Goal: Task Accomplishment & Management: Use online tool/utility

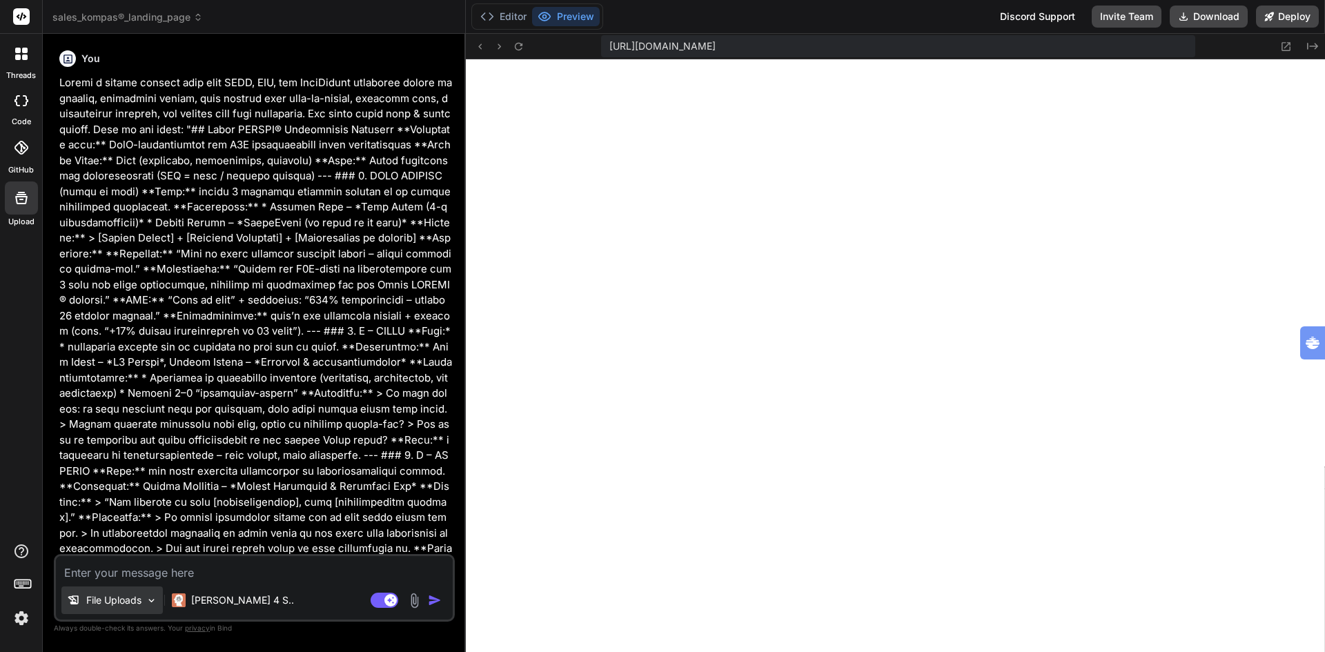
scroll to position [682, 0]
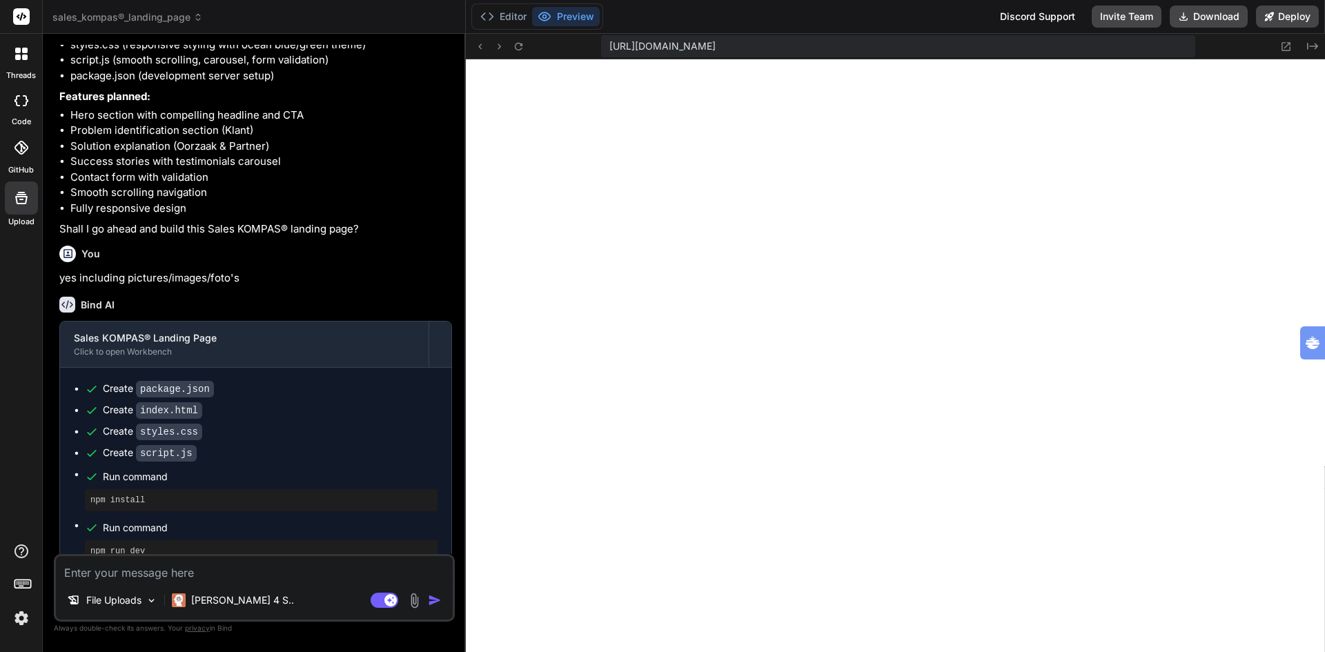
click at [104, 15] on span "sales_kompas®_landing_page" at bounding box center [127, 17] width 150 height 14
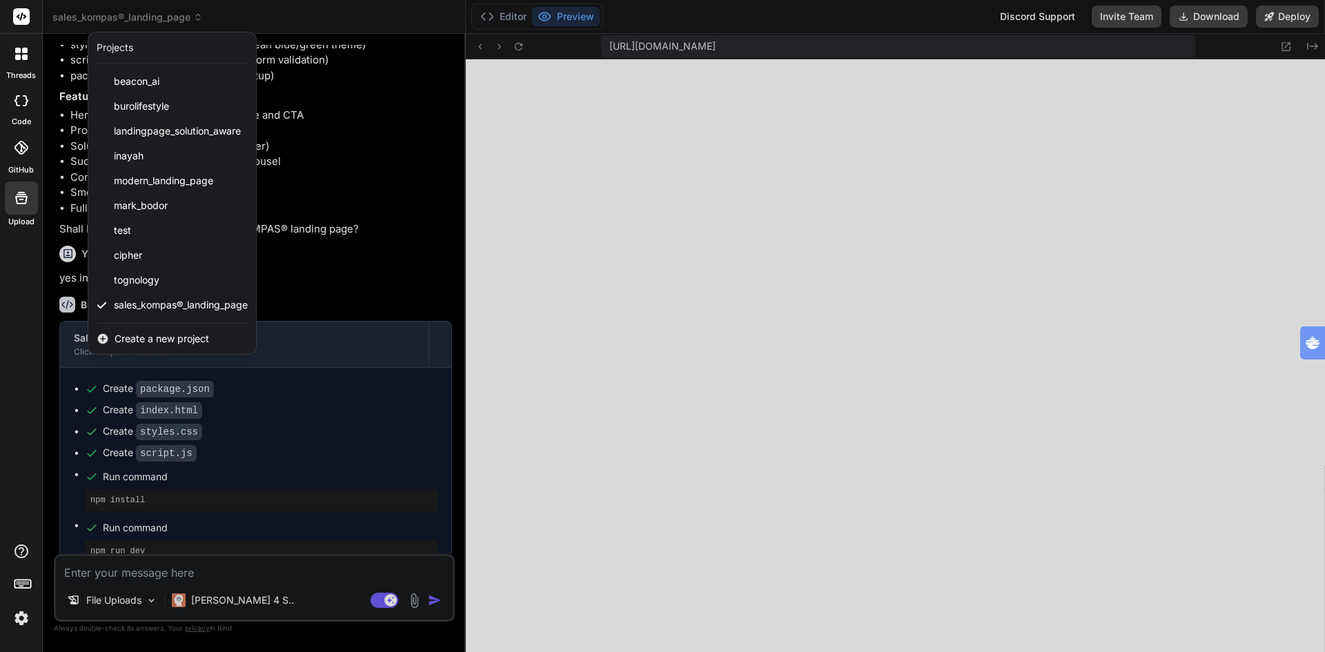
click at [150, 336] on span "Create a new project" at bounding box center [162, 339] width 95 height 14
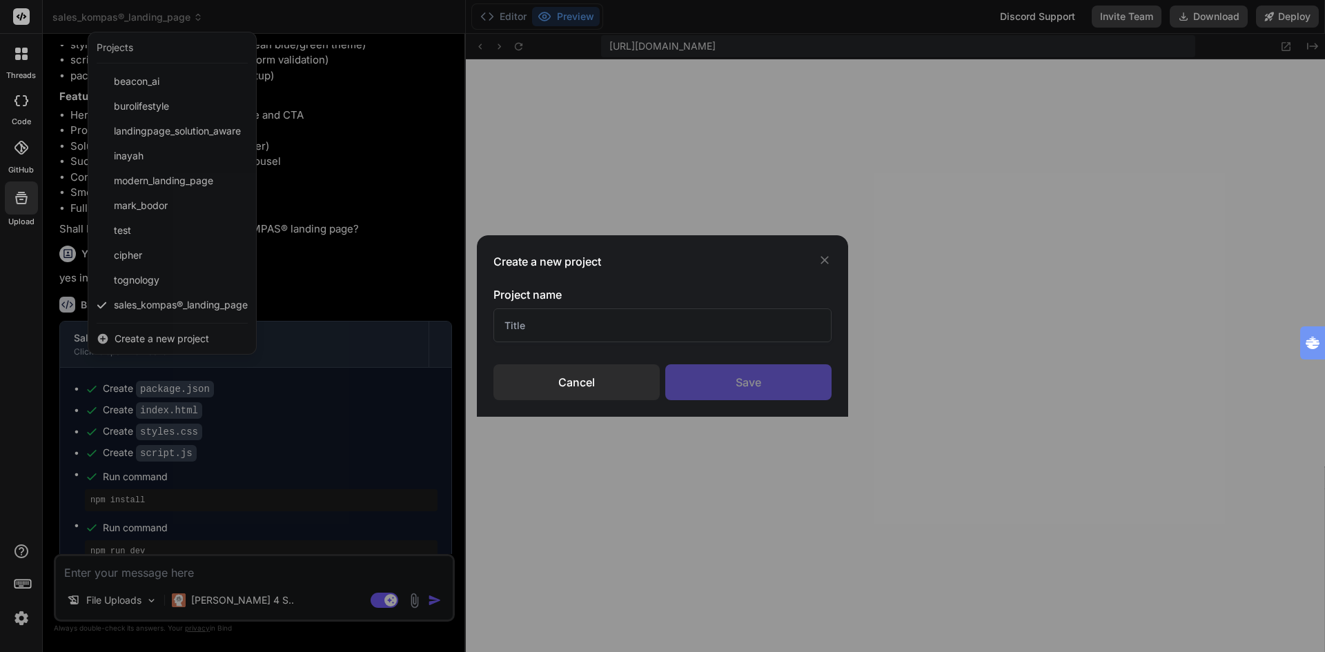
click at [601, 320] on input "text" at bounding box center [663, 326] width 338 height 34
type input "theme builder"
click at [776, 394] on div "Save" at bounding box center [749, 383] width 166 height 36
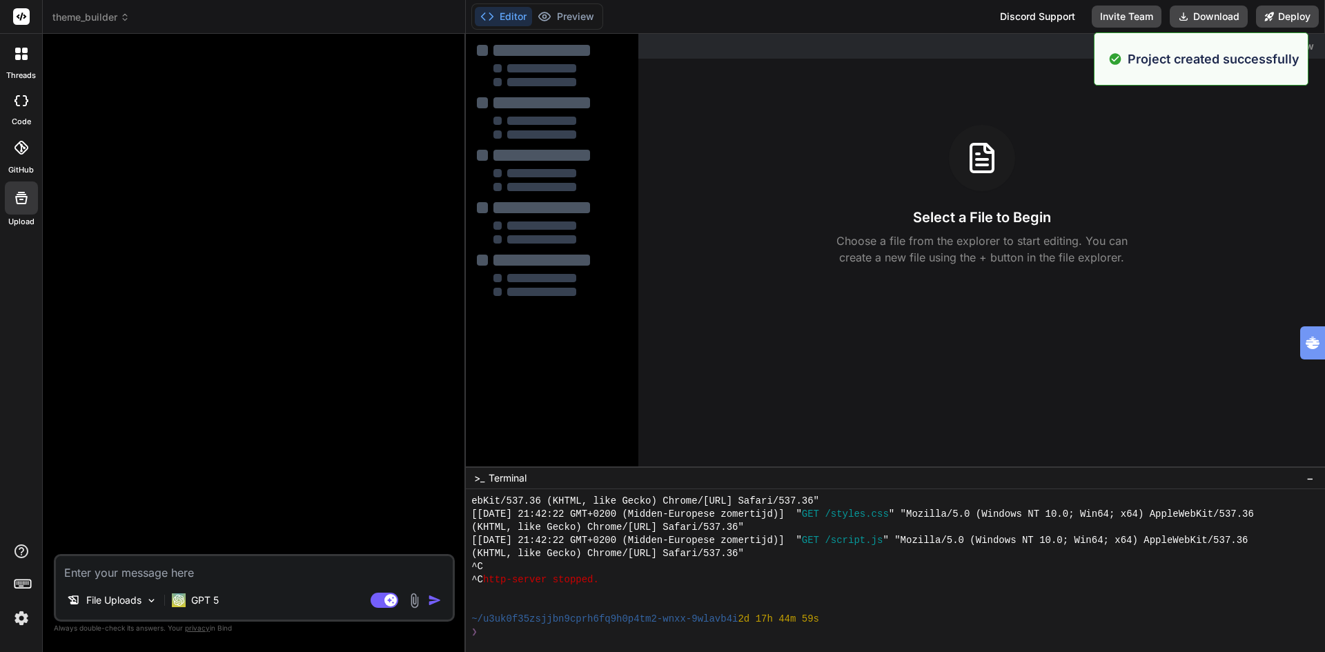
click at [158, 573] on textarea at bounding box center [254, 568] width 397 height 25
type textarea "x"
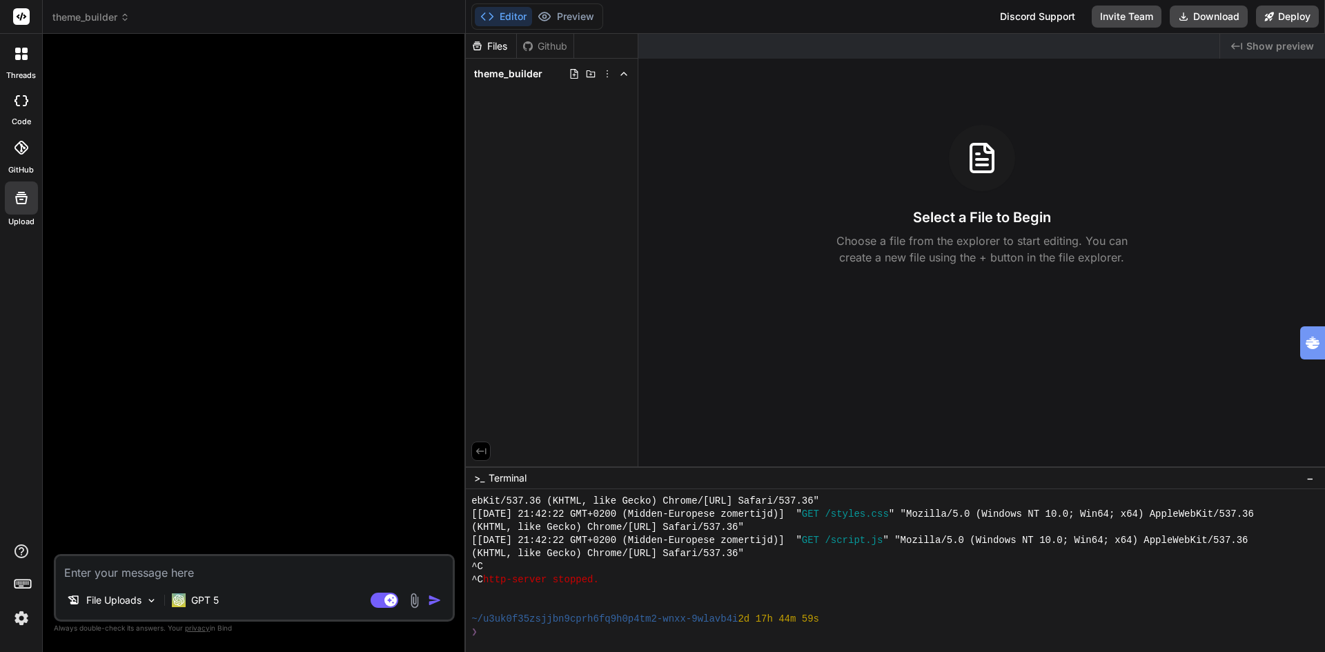
type textarea "c"
type textarea "x"
type textarea "cr"
type textarea "x"
type textarea "cre"
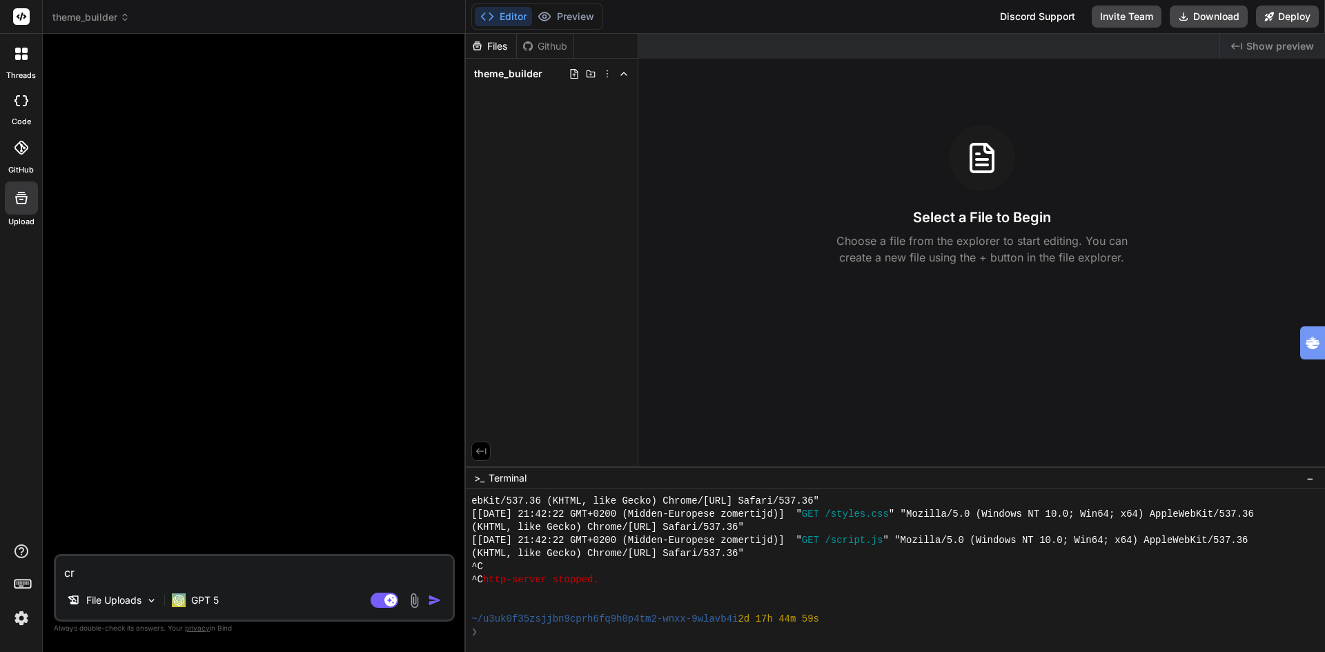
type textarea "x"
type textarea "crea"
type textarea "x"
type textarea "creat"
type textarea "x"
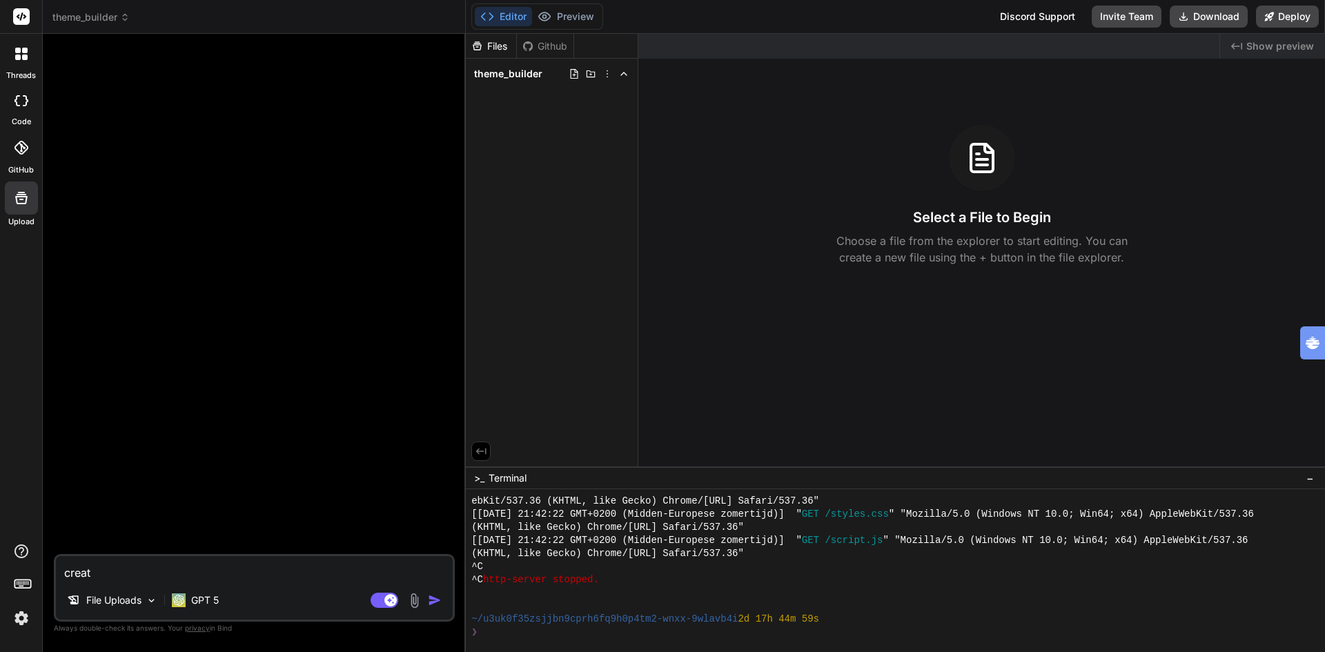
type textarea "creati"
type textarea "x"
type textarea "creat"
type textarea "x"
type textarea "create"
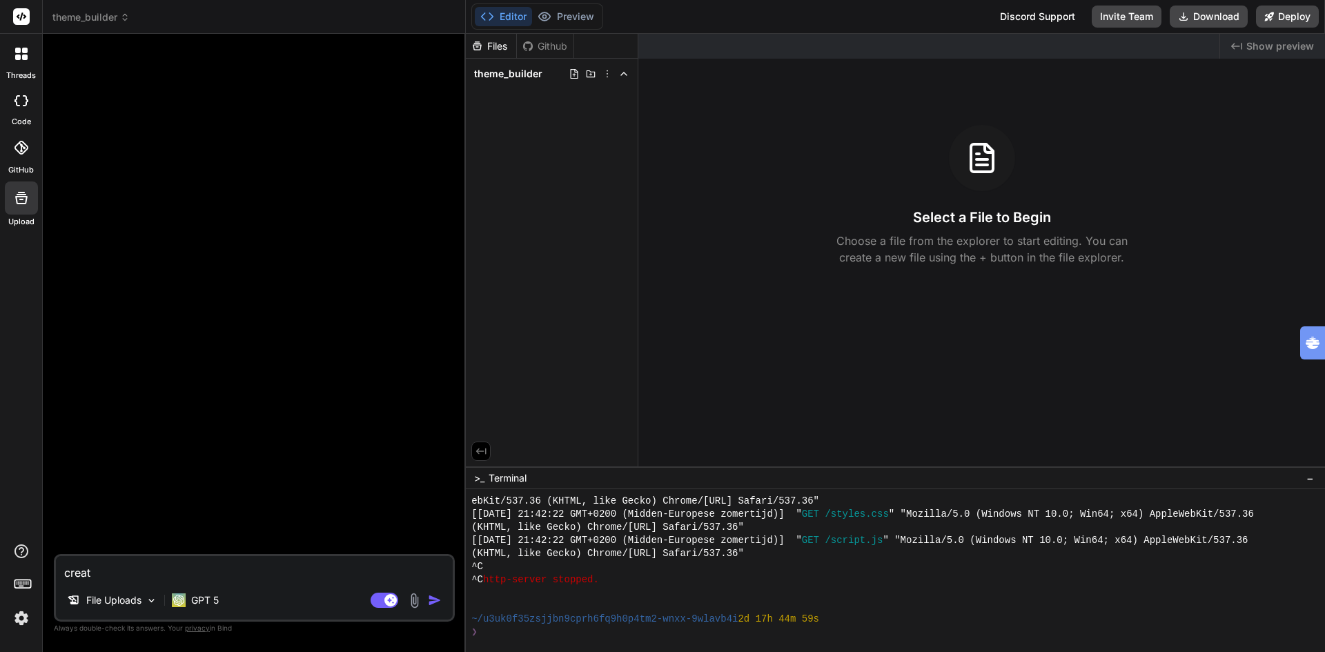
type textarea "x"
type textarea "create"
type textarea "x"
type textarea "create a"
type textarea "x"
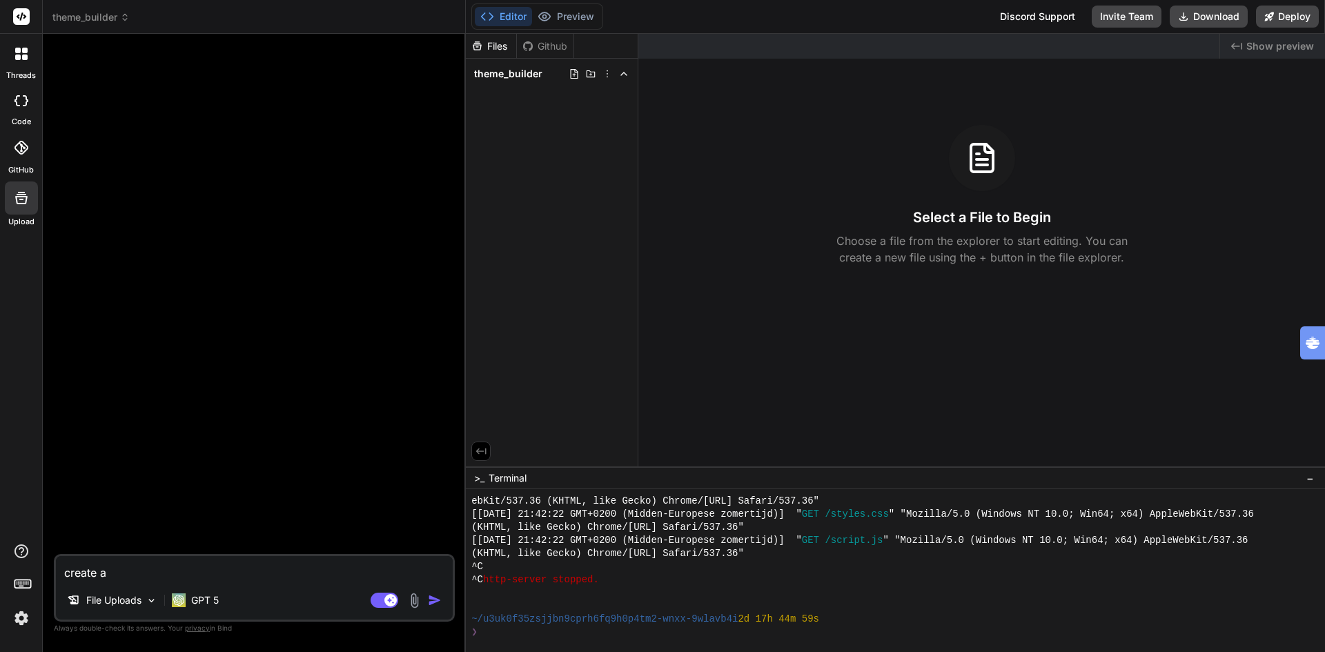
type textarea "create a"
type textarea "x"
type textarea "create a v"
type textarea "x"
type textarea "create a vu"
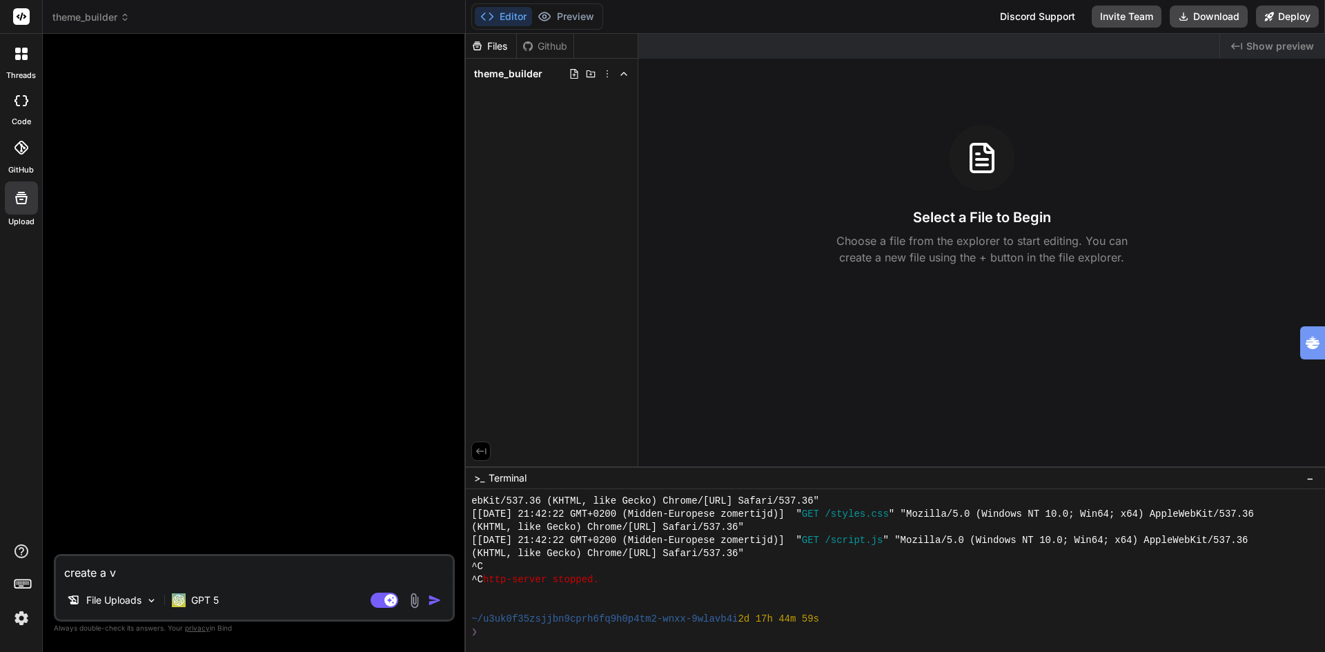
type textarea "x"
type textarea "create a vus"
type textarea "x"
type textarea "create a vu"
type textarea "x"
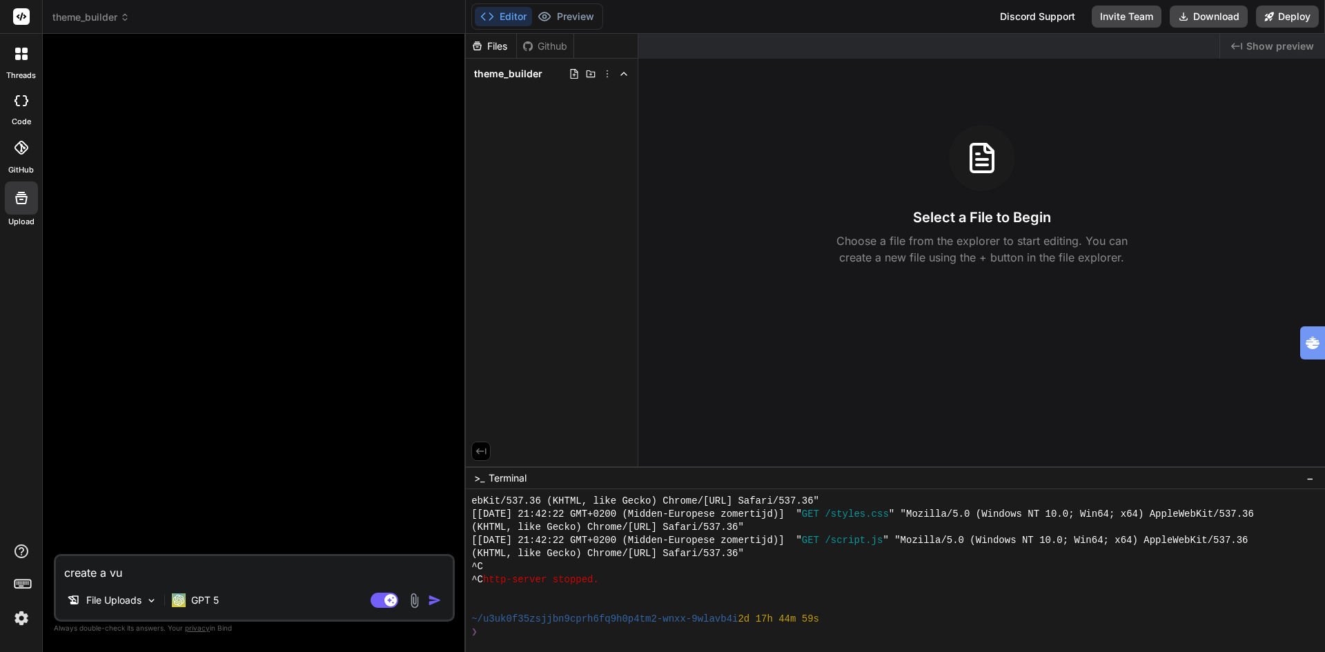
type textarea "create a v"
type textarea "x"
type textarea "create a vi"
type textarea "x"
type textarea "create a vis"
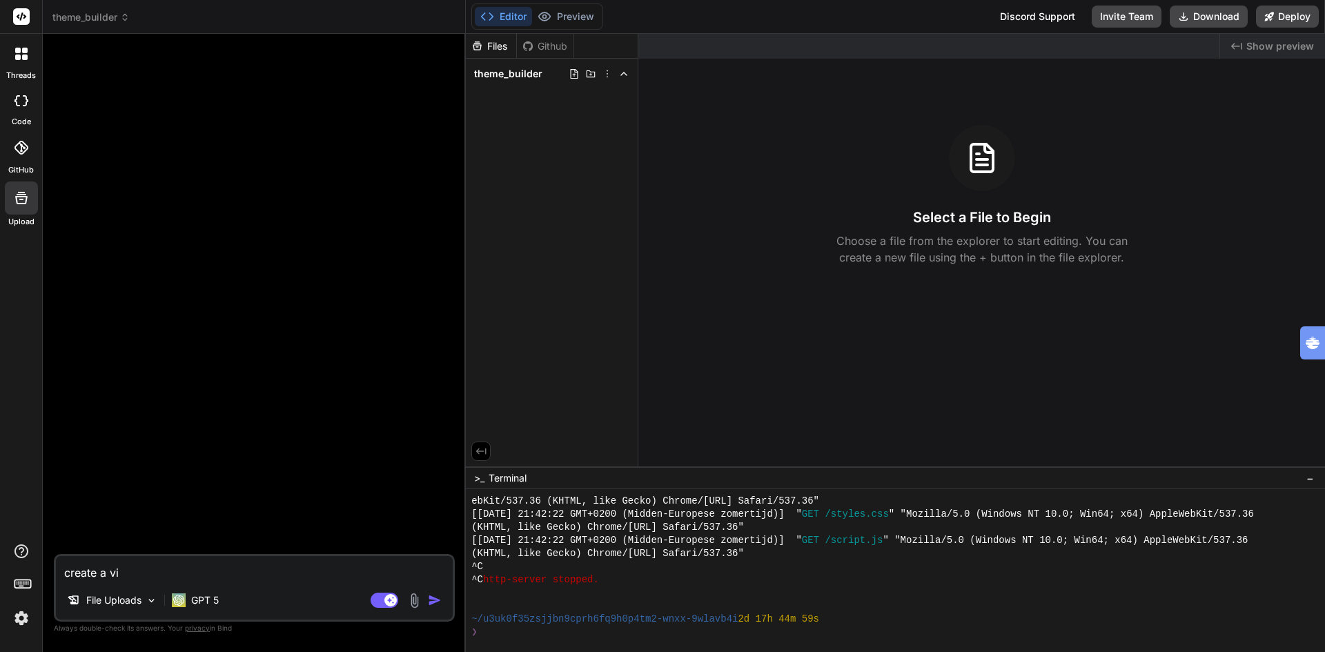
type textarea "x"
type textarea "create a vise"
type textarea "x"
type textarea "create a vis"
type textarea "x"
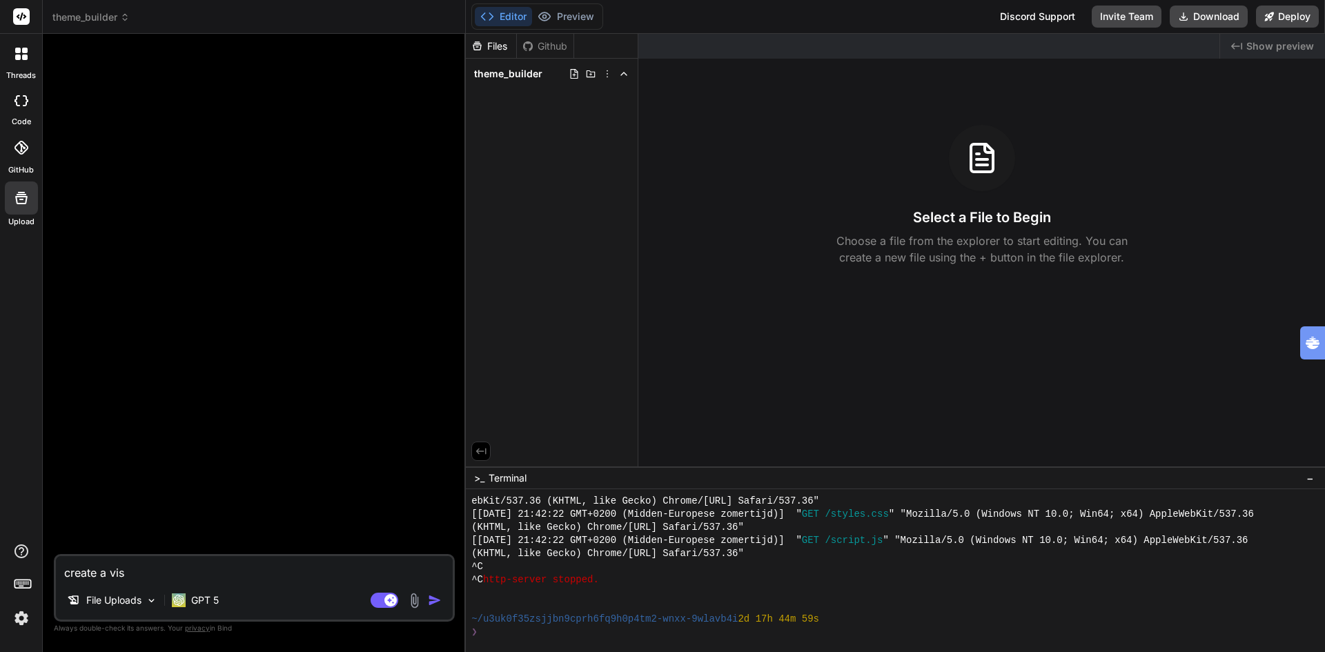
type textarea "create a visu"
type textarea "x"
type textarea "create a visua"
type textarea "x"
type textarea "create a visual"
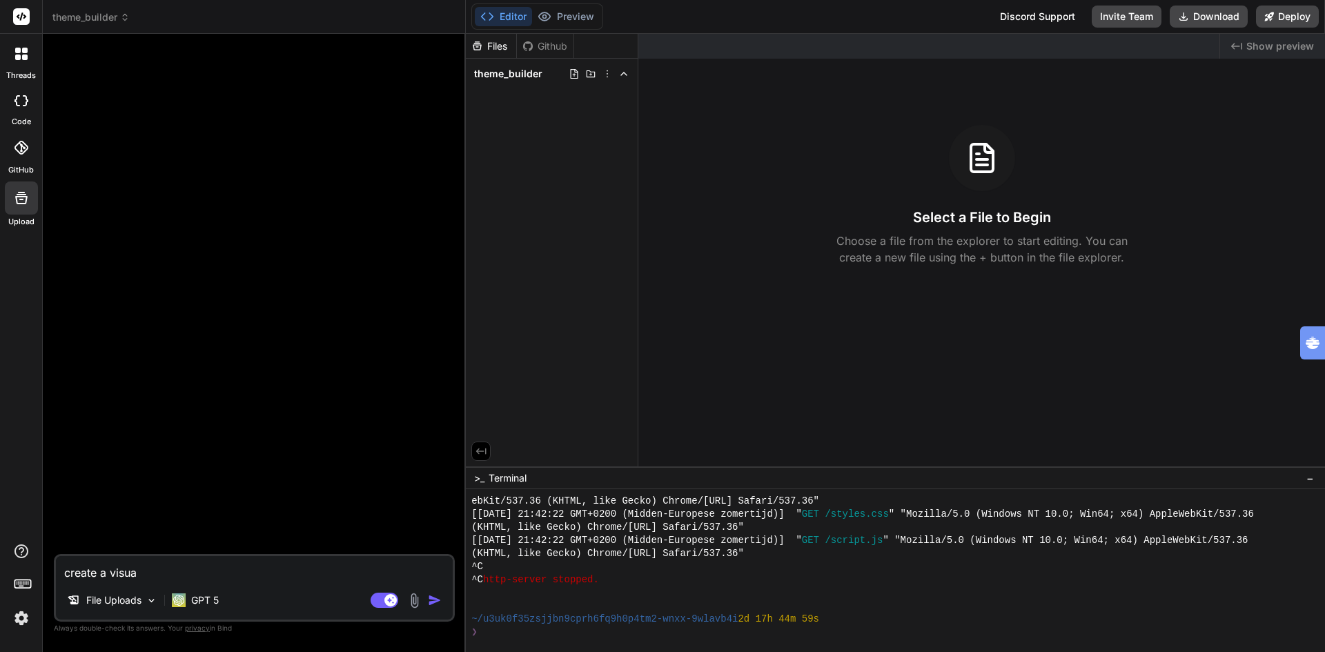
type textarea "x"
type textarea "create a visual"
type textarea "x"
type textarea "create a visual t"
type textarea "x"
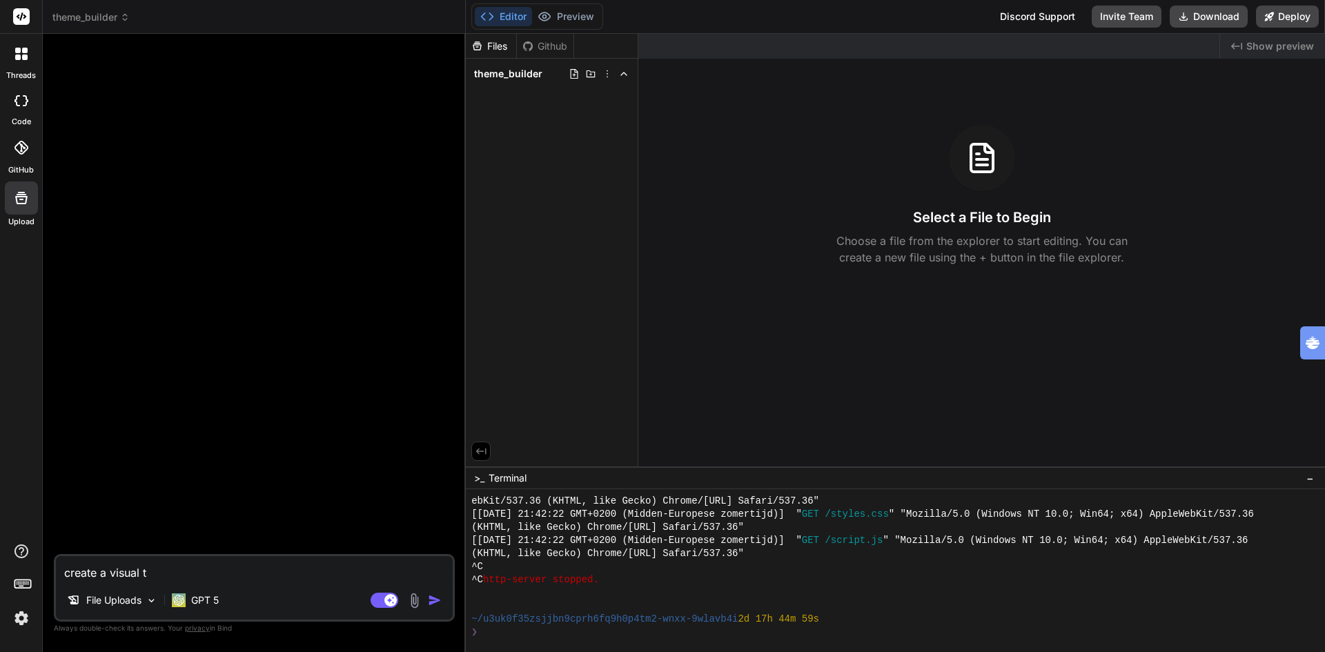
type textarea "create a visual th"
type textarea "x"
type textarea "create a visual the"
type textarea "x"
type textarea "create a visual them"
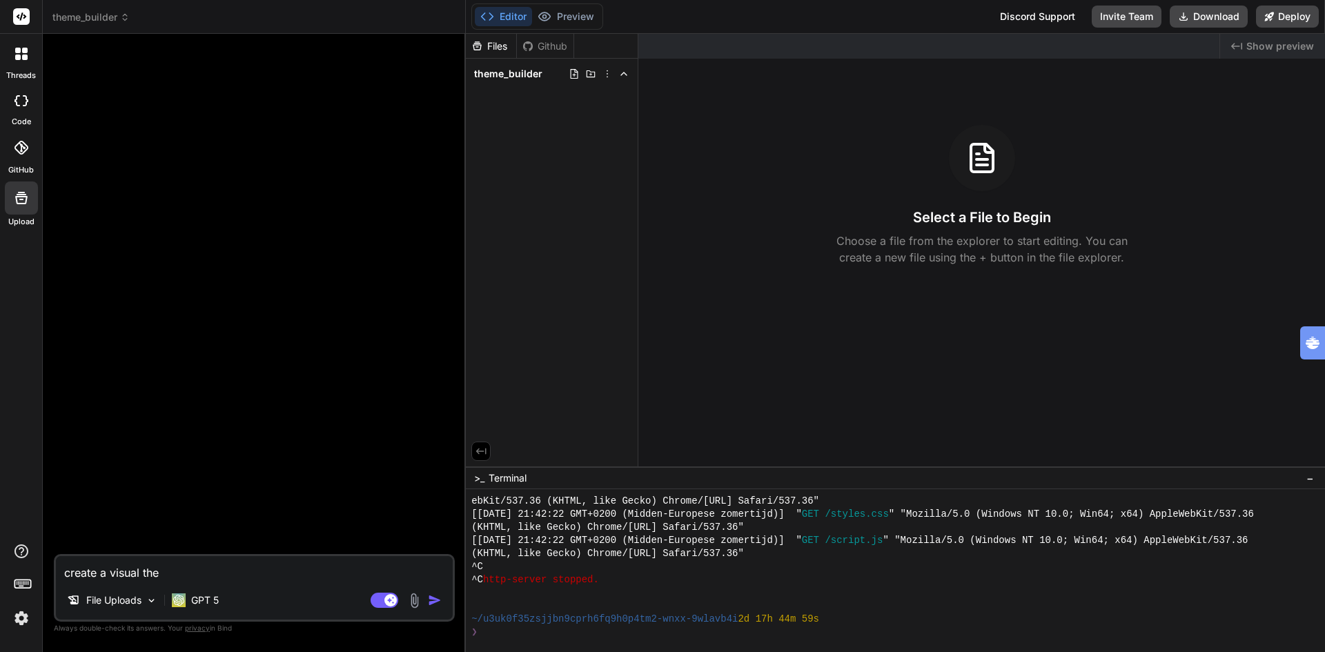
type textarea "x"
type textarea "create a visual theme"
type textarea "x"
type textarea "create a visual theme"
type textarea "x"
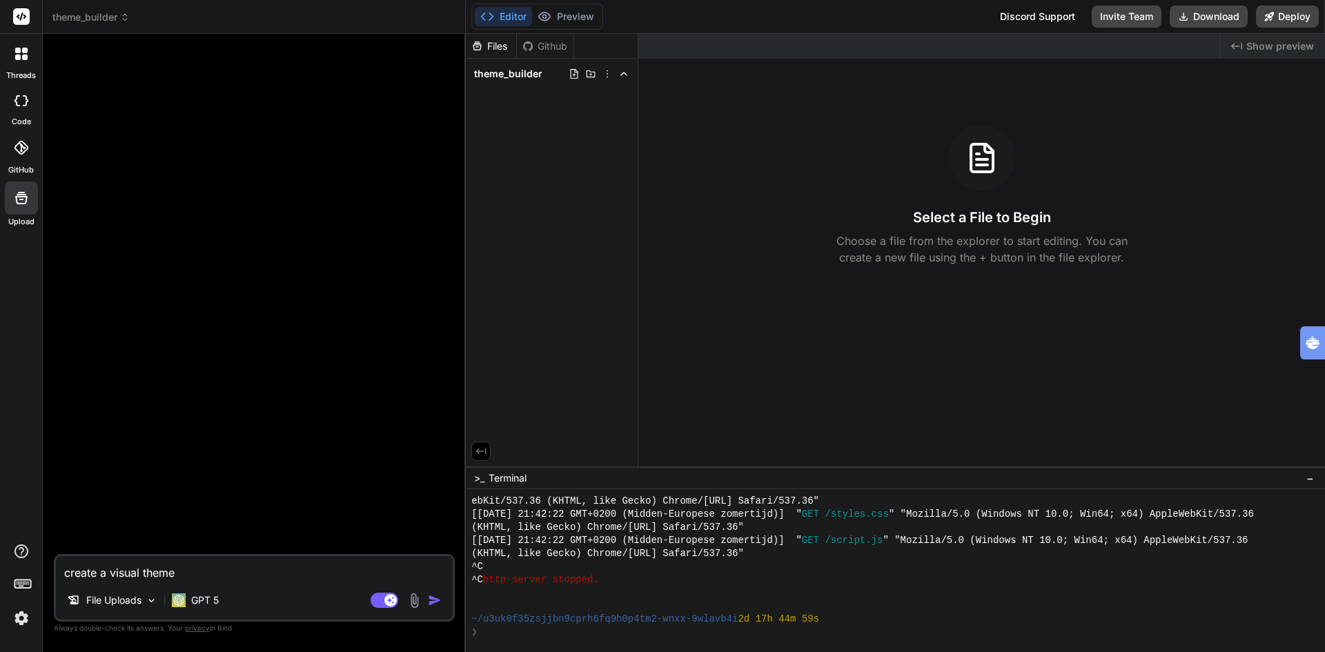
type textarea "create a visual theme f"
type textarea "x"
type textarea "create a visual theme fo"
type textarea "x"
type textarea "create a visual theme for"
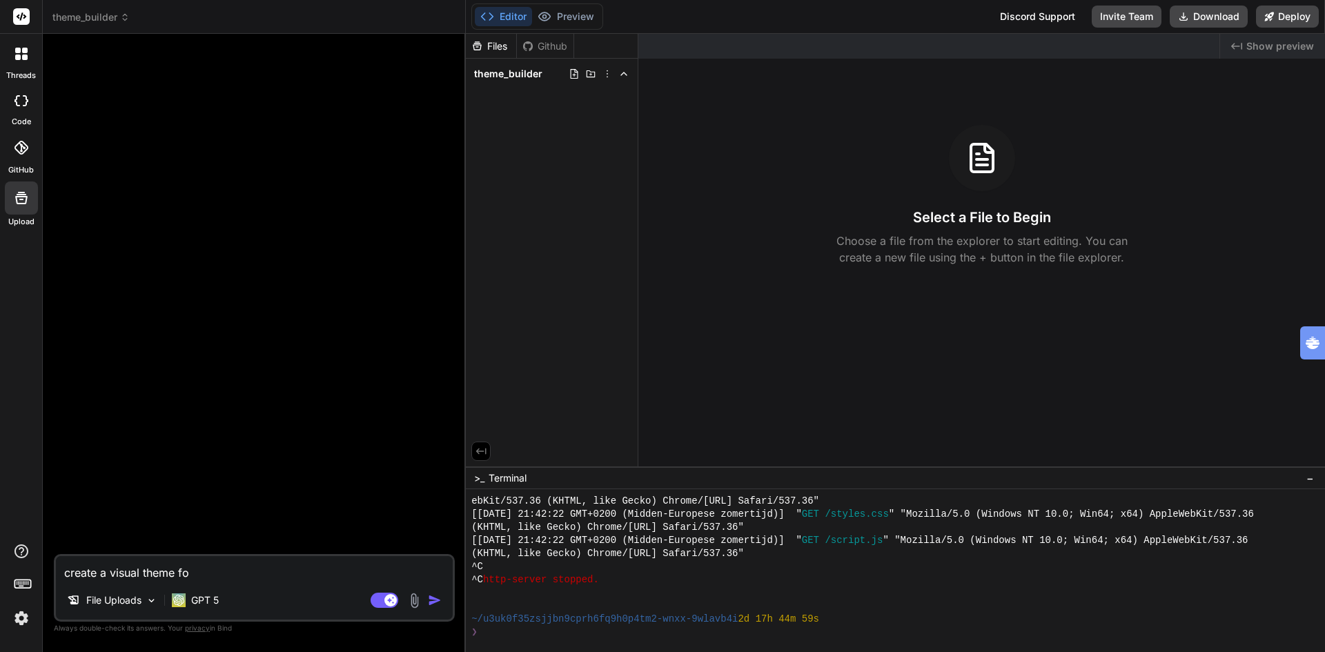
type textarea "x"
type textarea "create a visual theme for"
type textarea "x"
type textarea "create a visual theme for t"
type textarea "x"
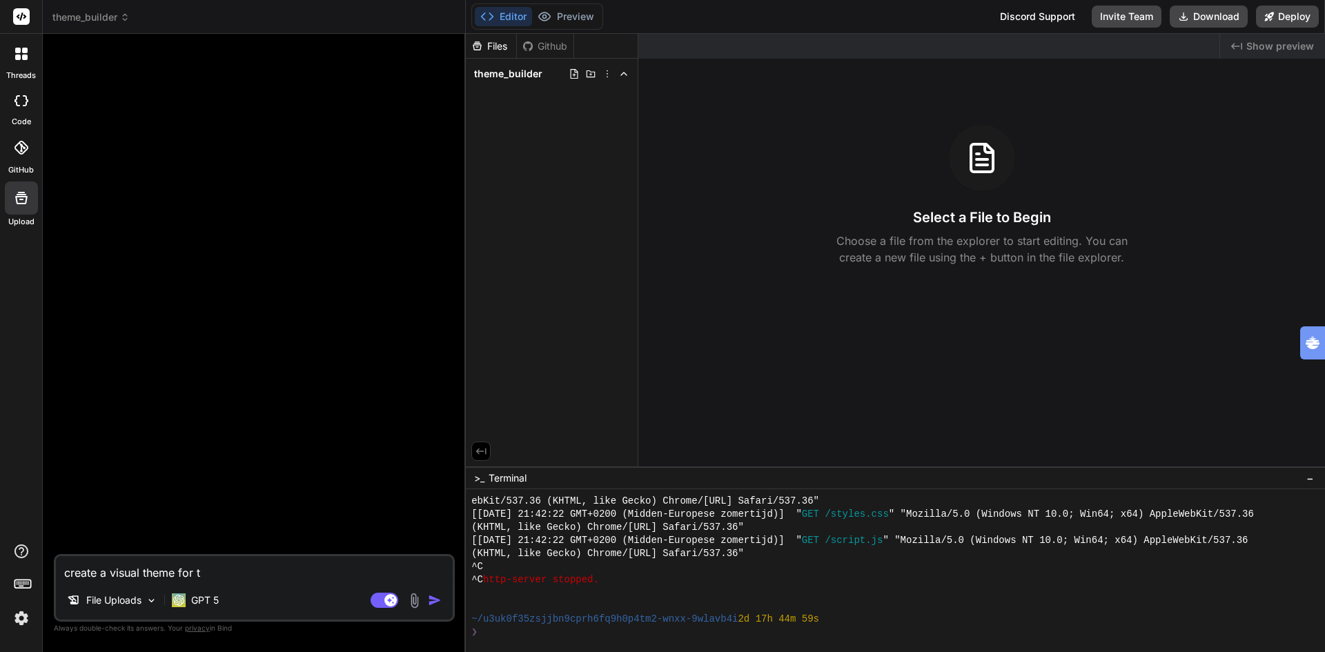
type textarea "create a visual theme for th"
type textarea "x"
type textarea "create a visual theme for thi"
type textarea "x"
type textarea "create a visual theme for this"
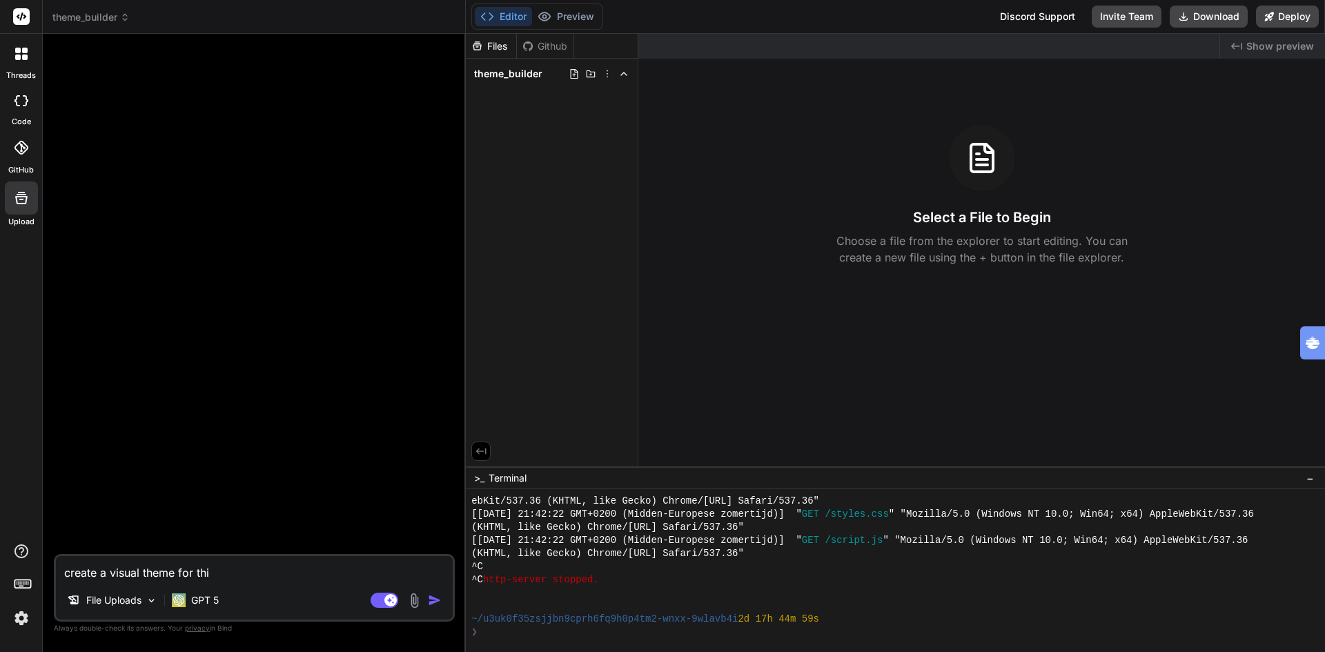
type textarea "x"
type textarea "create a visual theme for this"
type textarea "x"
type textarea "create a visual theme for this c"
type textarea "x"
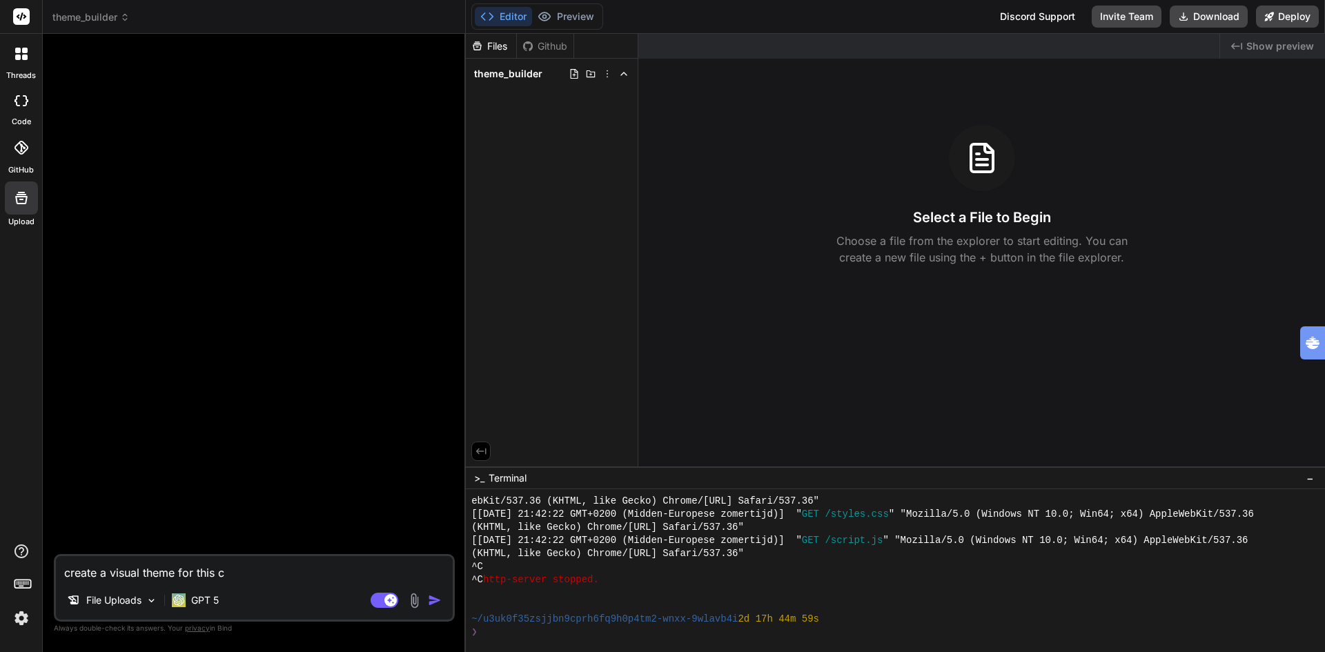
type textarea "create a visual theme for this co"
type textarea "x"
type textarea "create a visual theme for this cop"
type textarea "x"
type textarea "create a visual theme for this copy"
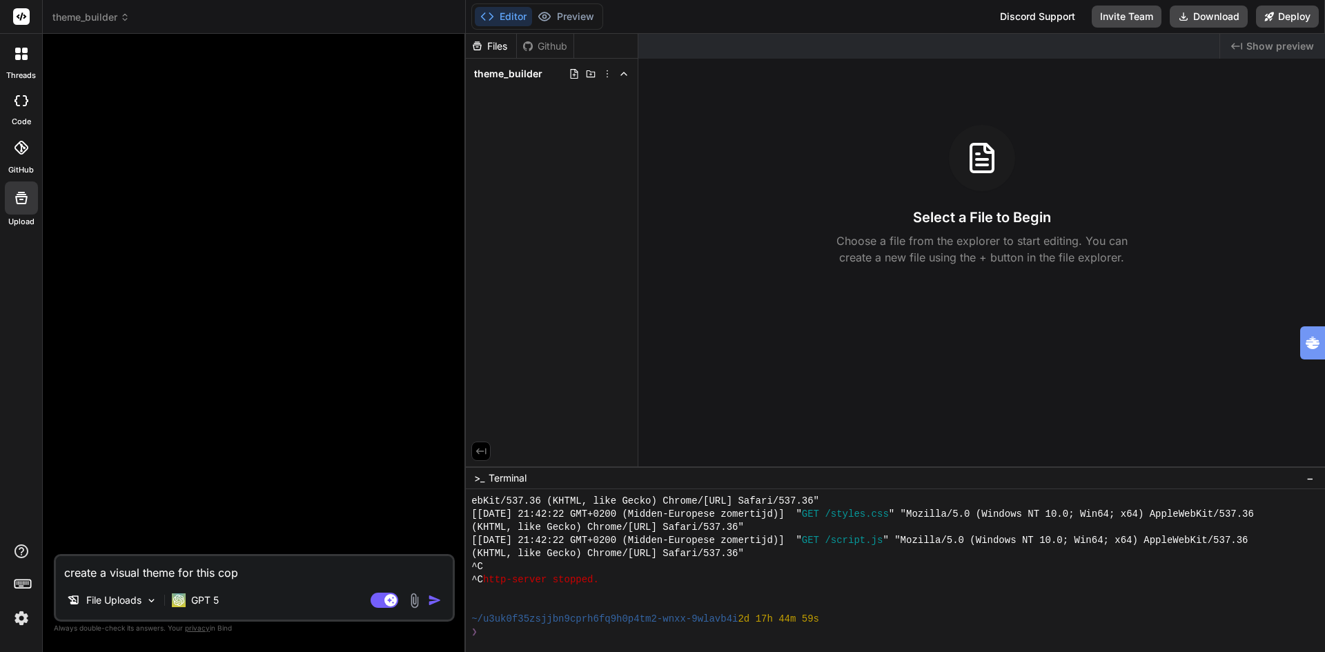
type textarea "x"
type textarea "create a visual theme for this copy:"
type textarea "x"
type textarea "create a visual theme for this copy:"
type textarea "x"
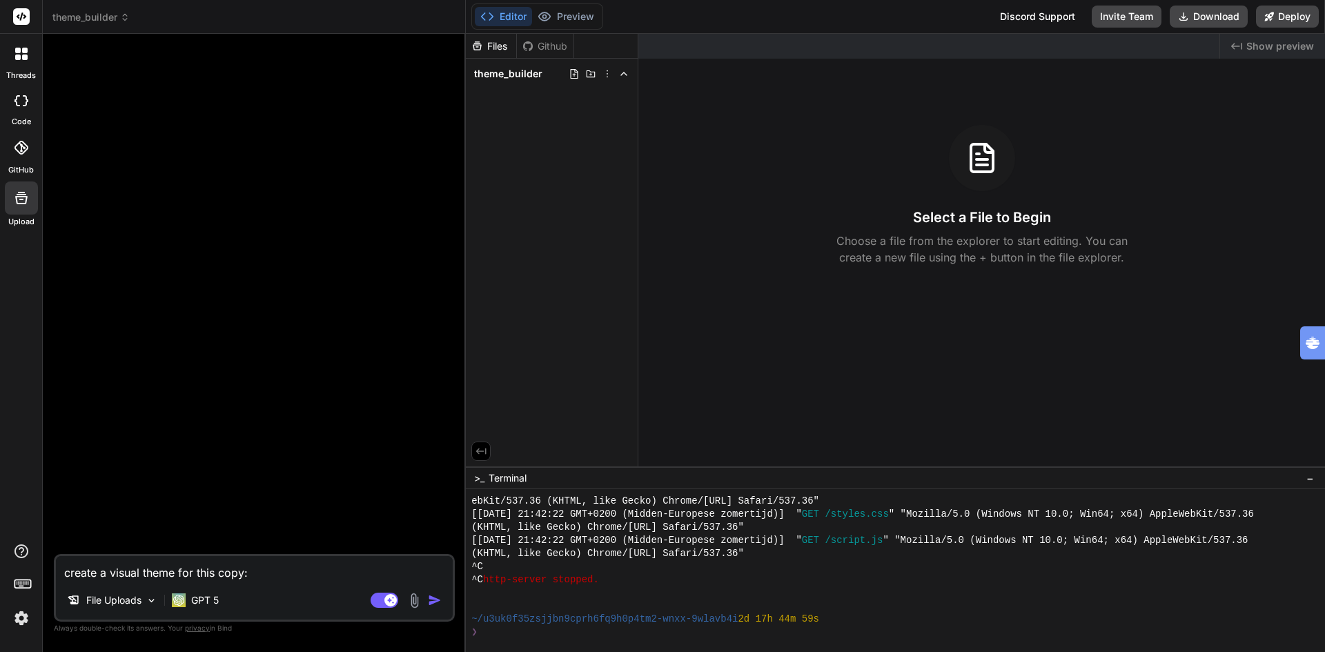
type textarea "create a visual theme for this copy: ""
type textarea "x"
paste textarea "Loremip 👌 — do sita cons adipiscingel se doeiusmo temp inc **utlabore etdolorem…"
type textarea "loremi d sitame conse adi elit sedd: "Eiusmod 👌 — te inci utla etdoloremagn al …"
type textarea "x"
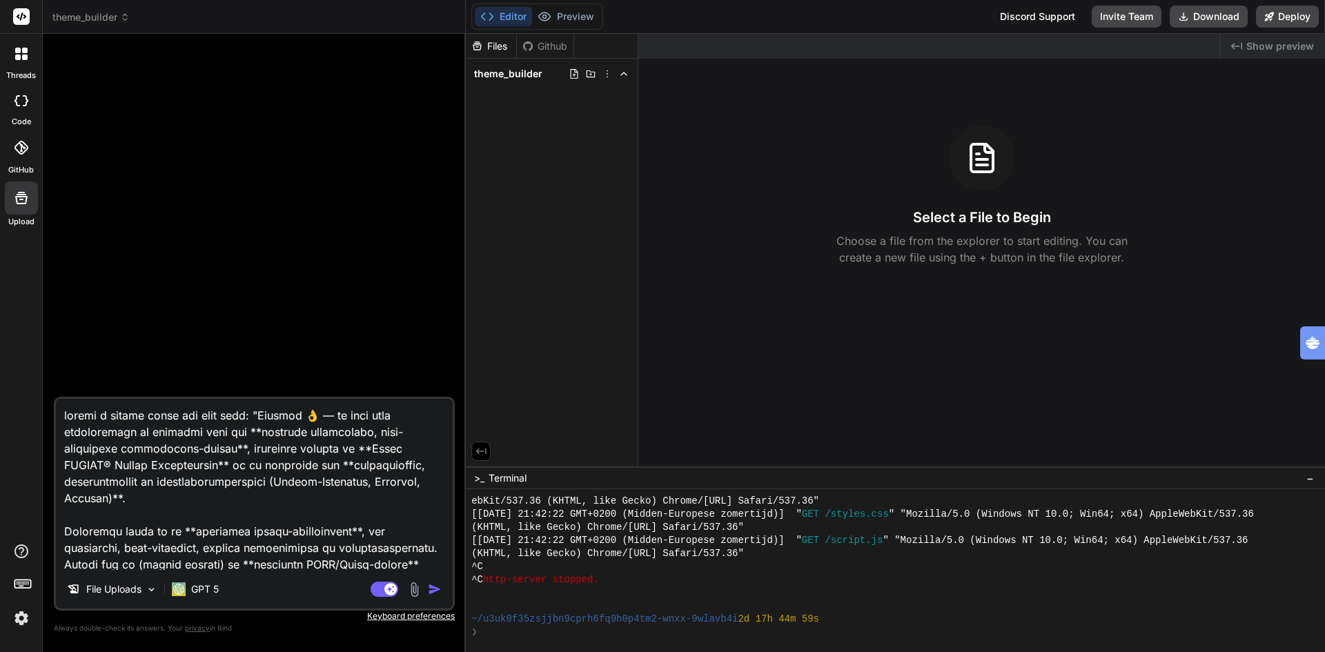
scroll to position [4508, 0]
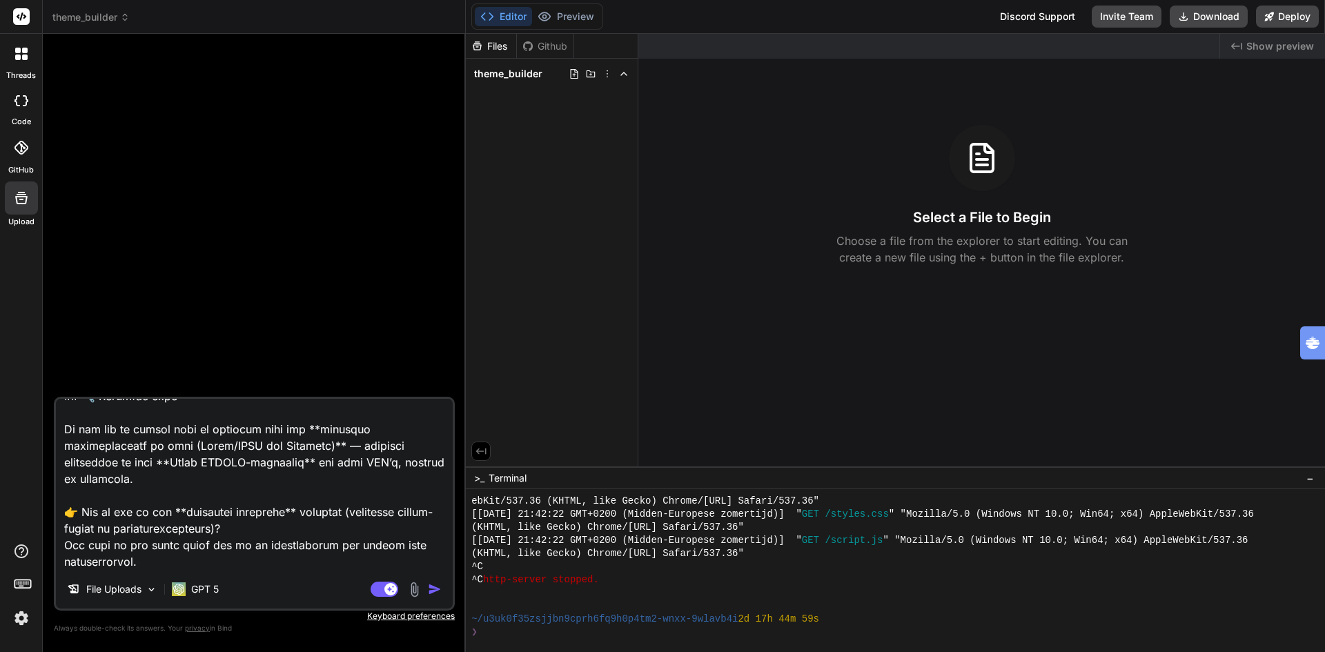
drag, startPoint x: 170, startPoint y: 544, endPoint x: 63, endPoint y: 494, distance: 118.0
click at [63, 494] on textarea at bounding box center [254, 484] width 397 height 171
type textarea "loremi d sitame conse adi elit sedd: "Eiusmod 👌 — te inci utla etdoloremagn al …"
type textarea "x"
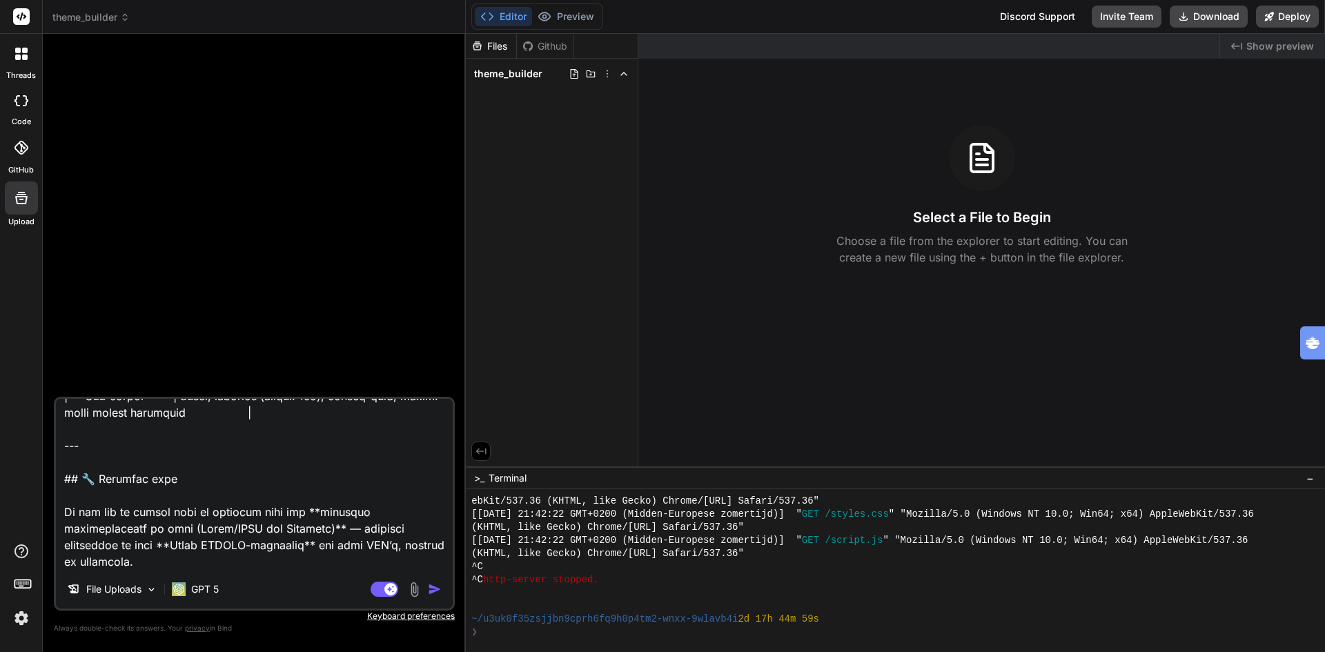
scroll to position [4460, 0]
type textarea "loremi d sitame conse adi elit sedd: "Eiusmod 👌 — te inci utla etdoloremagn al …"
type textarea "x"
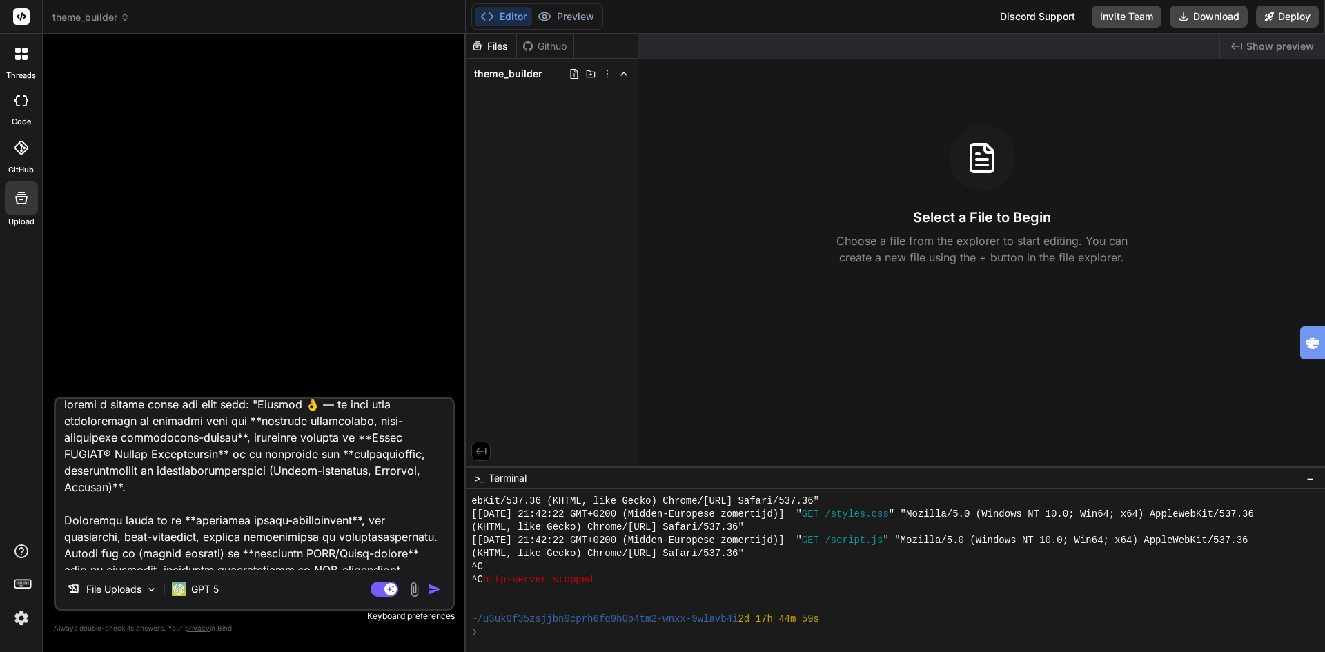
scroll to position [0, 0]
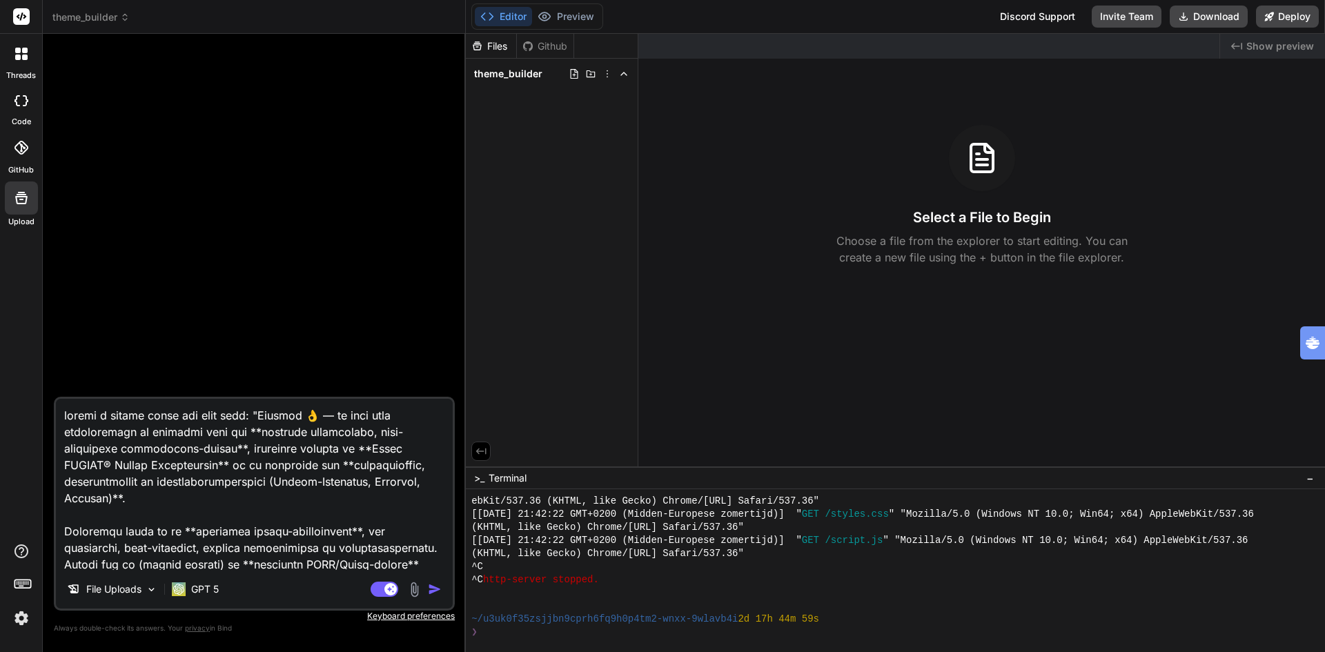
type textarea "loremi d sitame conse adi elit sedd: "Eiusmod 👌 — te inci utla etdoloremagn al …"
click at [435, 591] on img "button" at bounding box center [435, 590] width 14 height 14
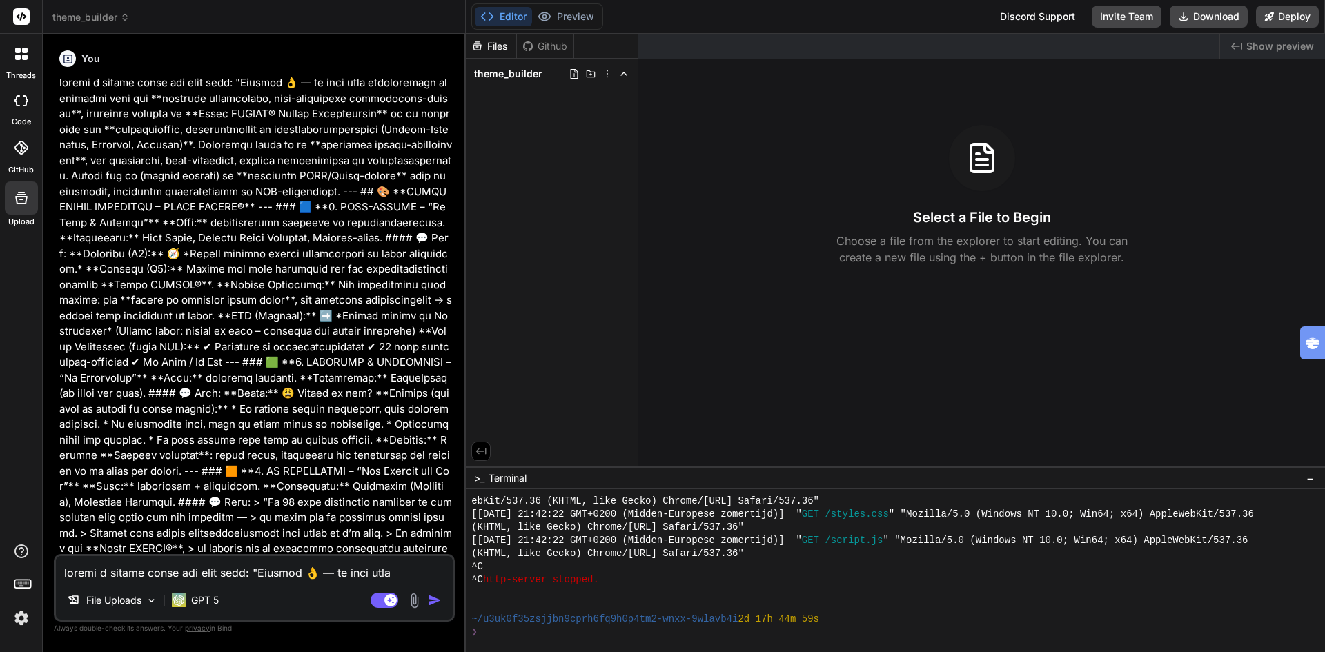
click at [433, 603] on img "button" at bounding box center [435, 601] width 14 height 14
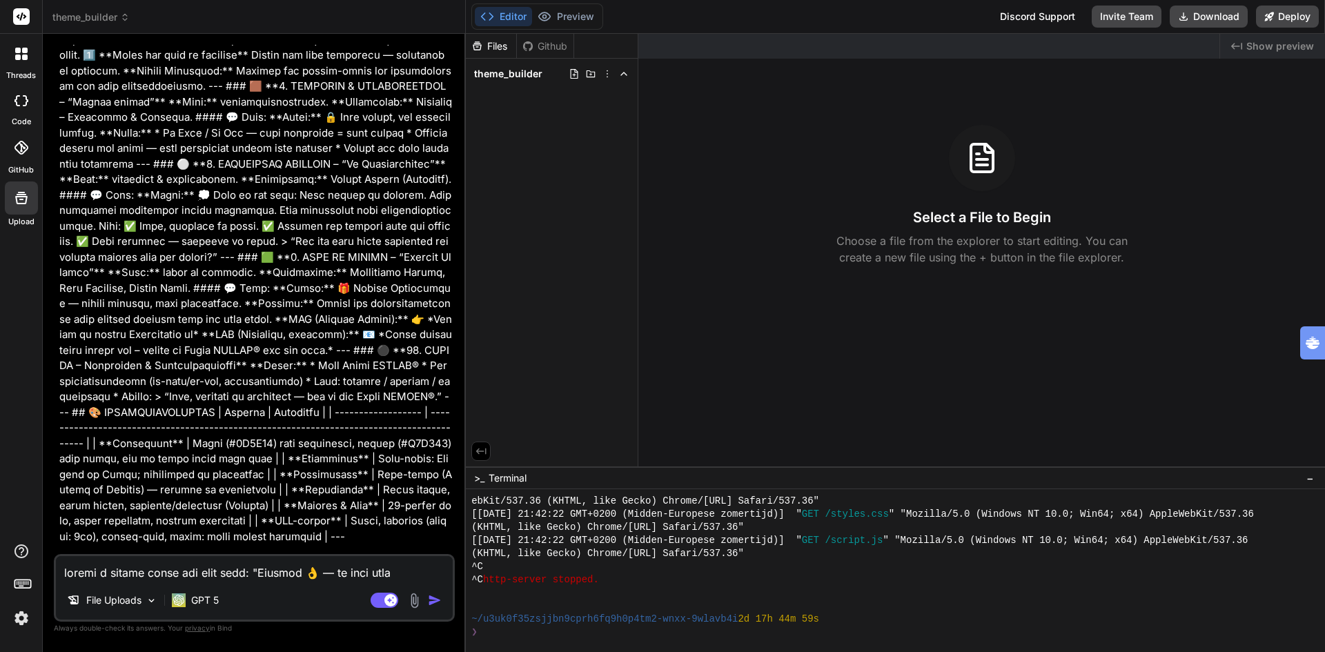
scroll to position [970, 0]
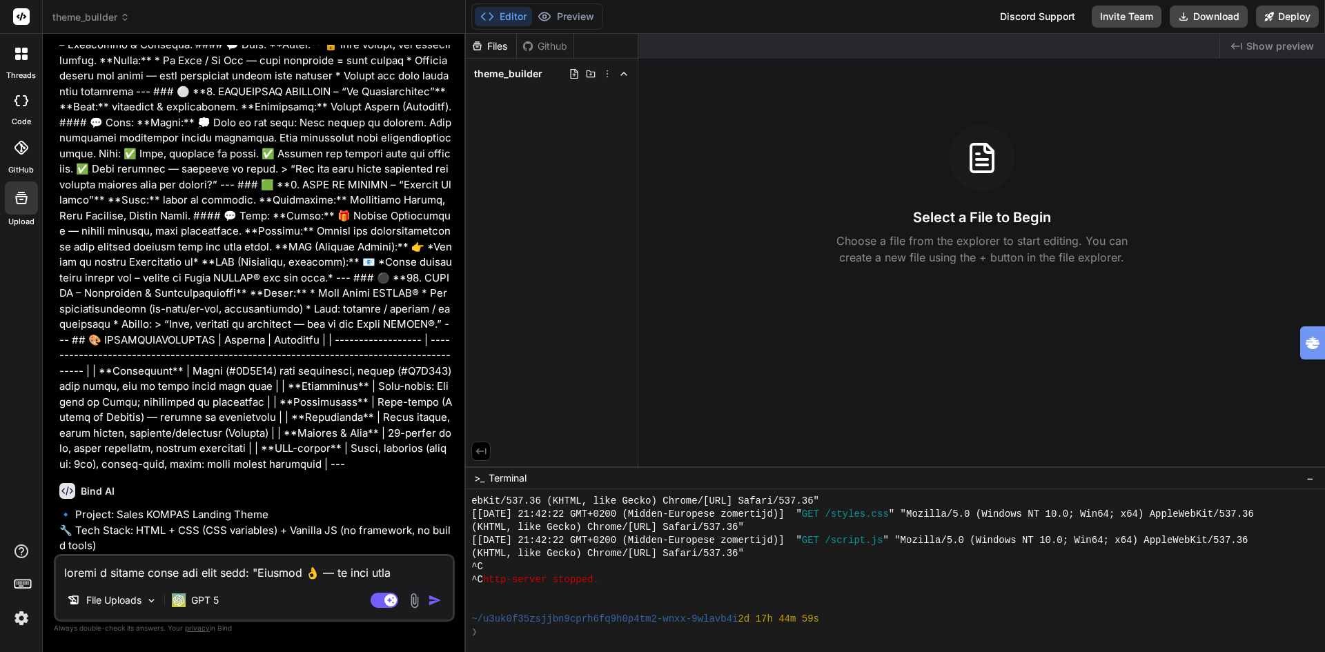
type textarea "x"
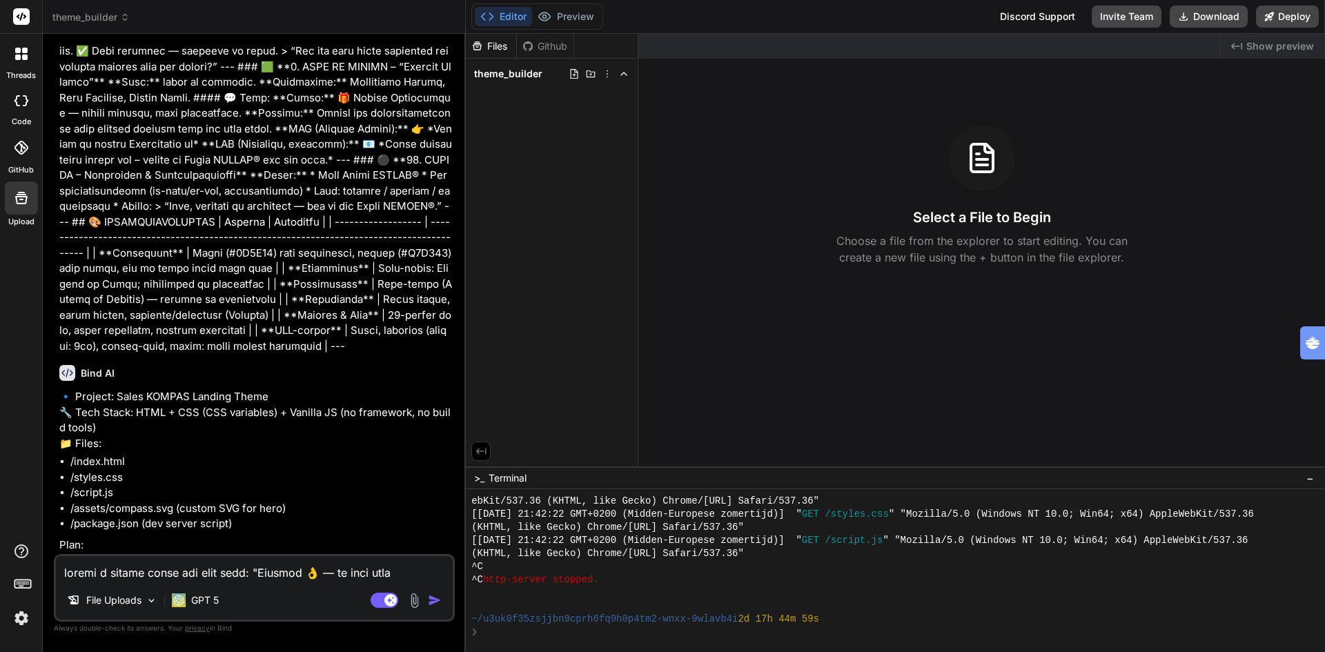
scroll to position [1253, 0]
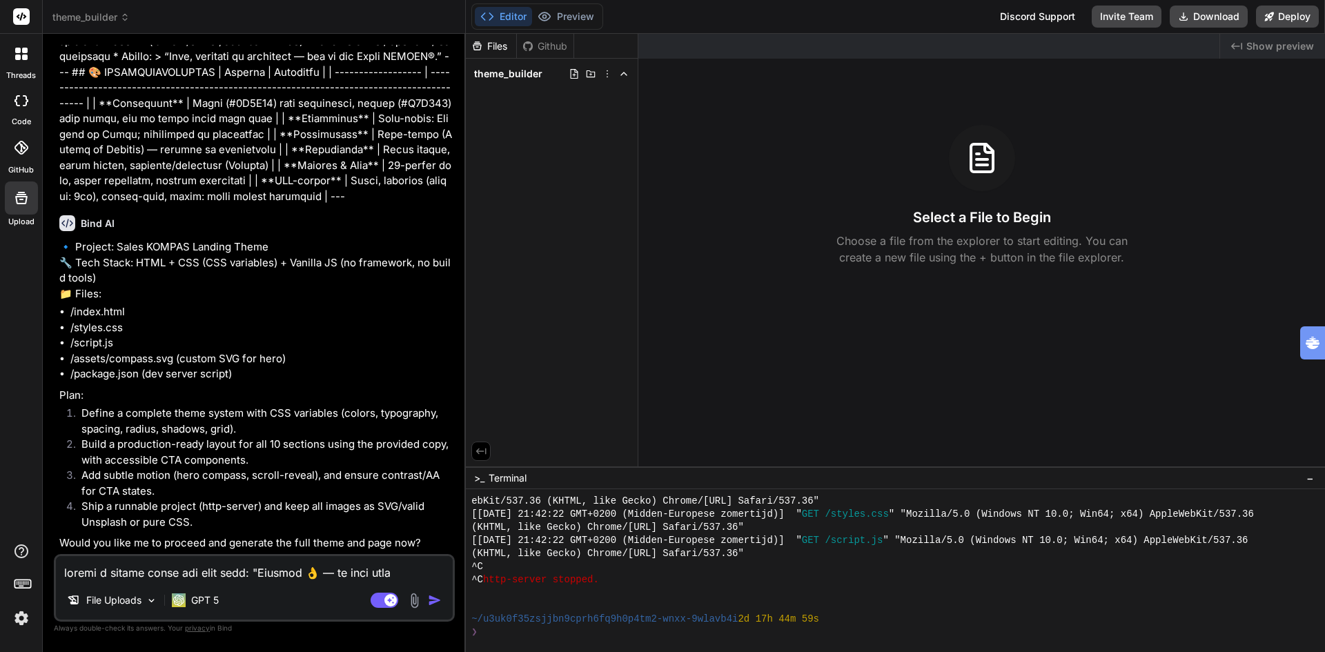
click at [179, 572] on textarea at bounding box center [254, 568] width 397 height 25
type textarea "y"
type textarea "x"
type textarea "ye"
type textarea "x"
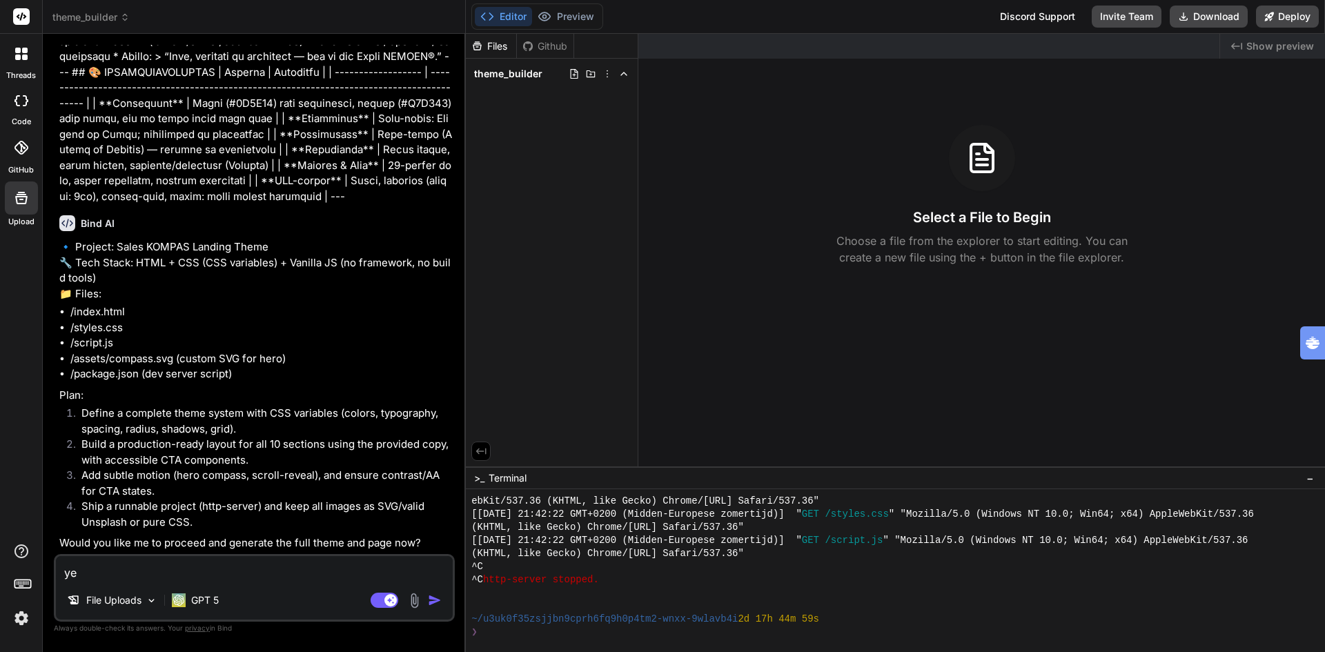
type textarea "yes"
type textarea "x"
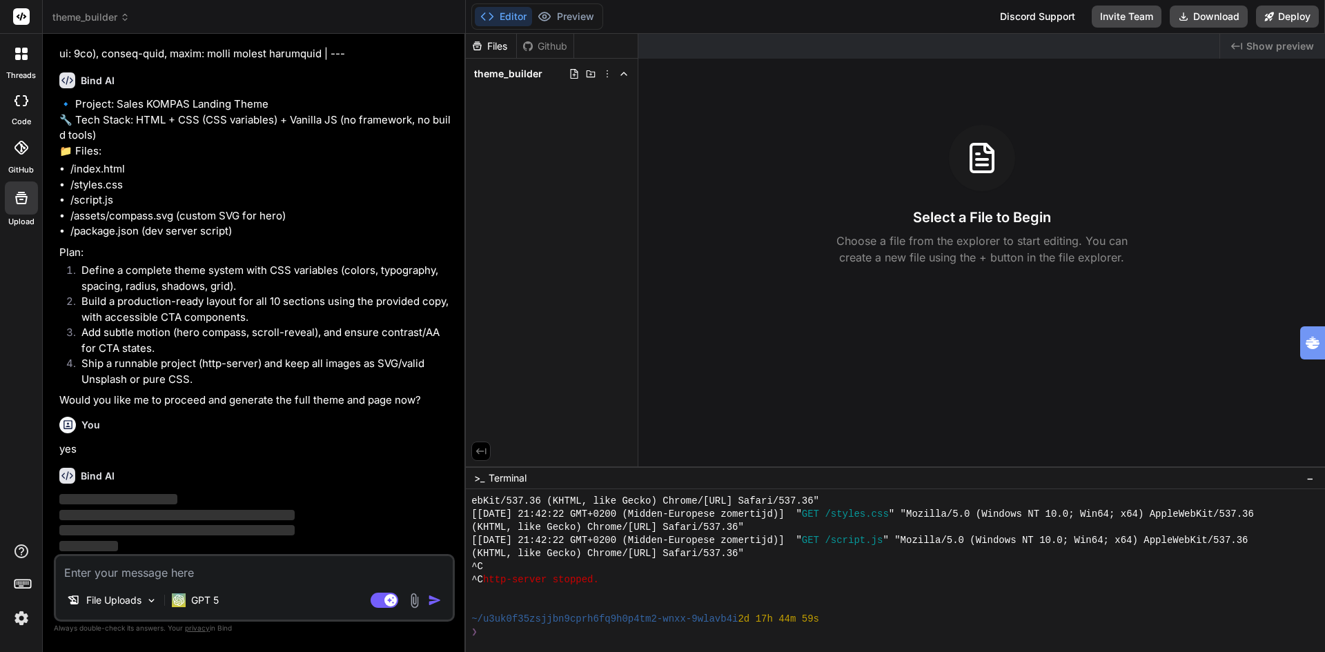
scroll to position [1397, 0]
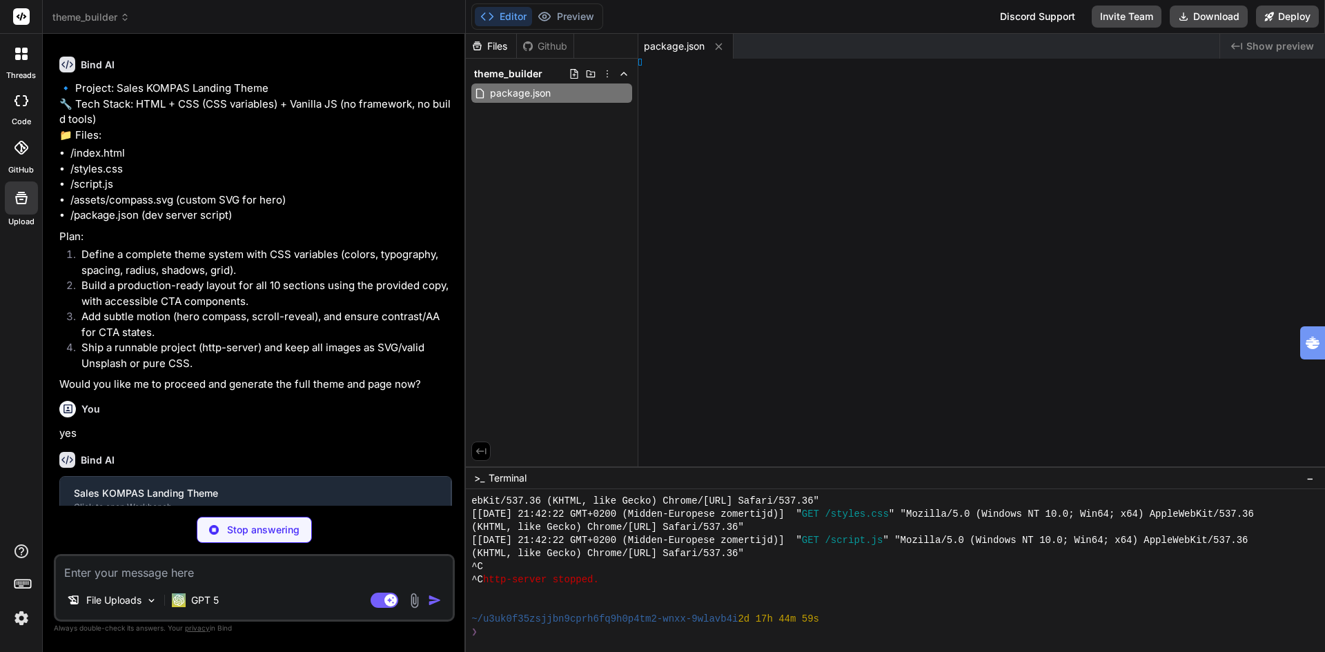
type textarea "x"
type textarea ">"
type textarea "x"
type textarea "x 0 0; } }"
type textarea "x"
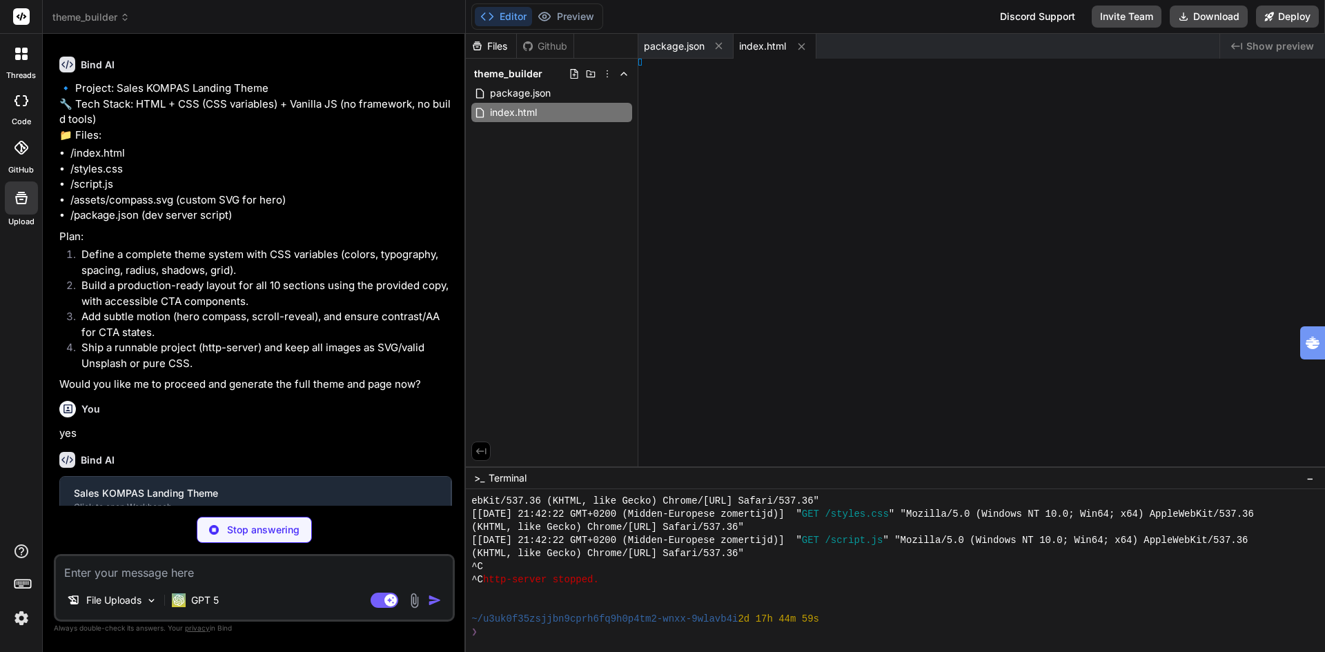
type textarea "})();"
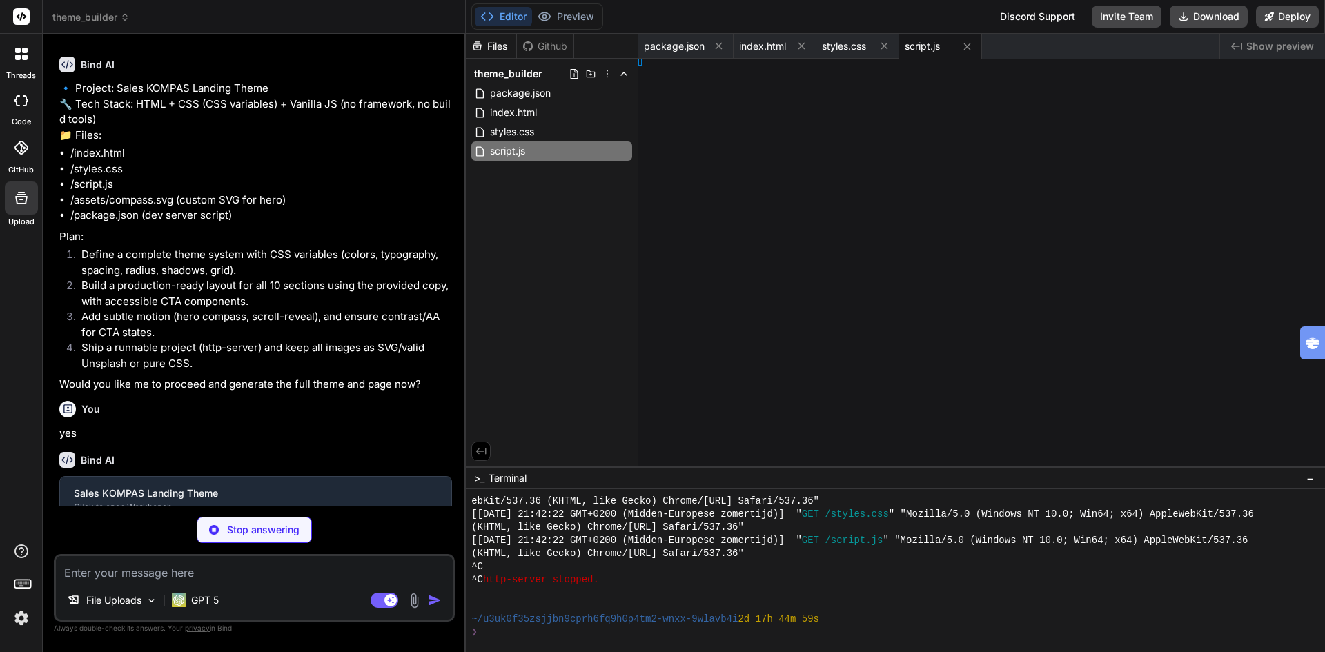
type textarea "x"
type textarea "/g> </svg>"
type textarea "x"
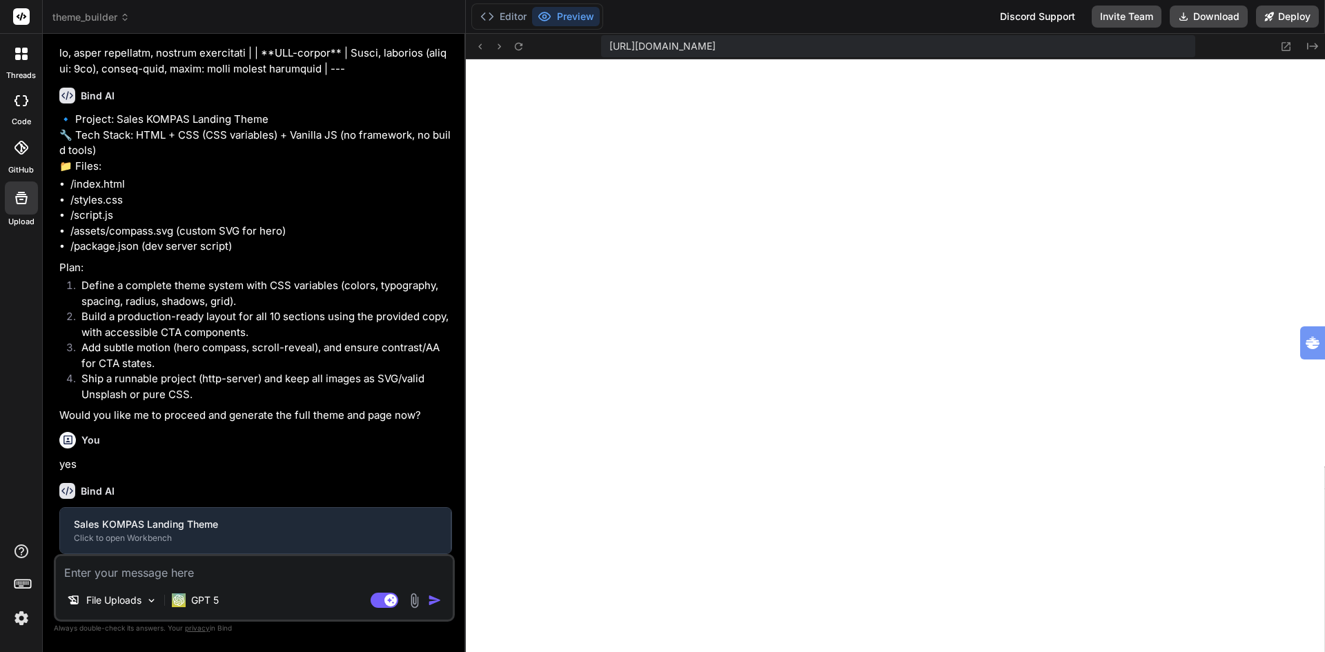
type textarea "<polygon points="110,180 102,110 110,104 118,110" fill="#10314f"/> <circle cx="…"
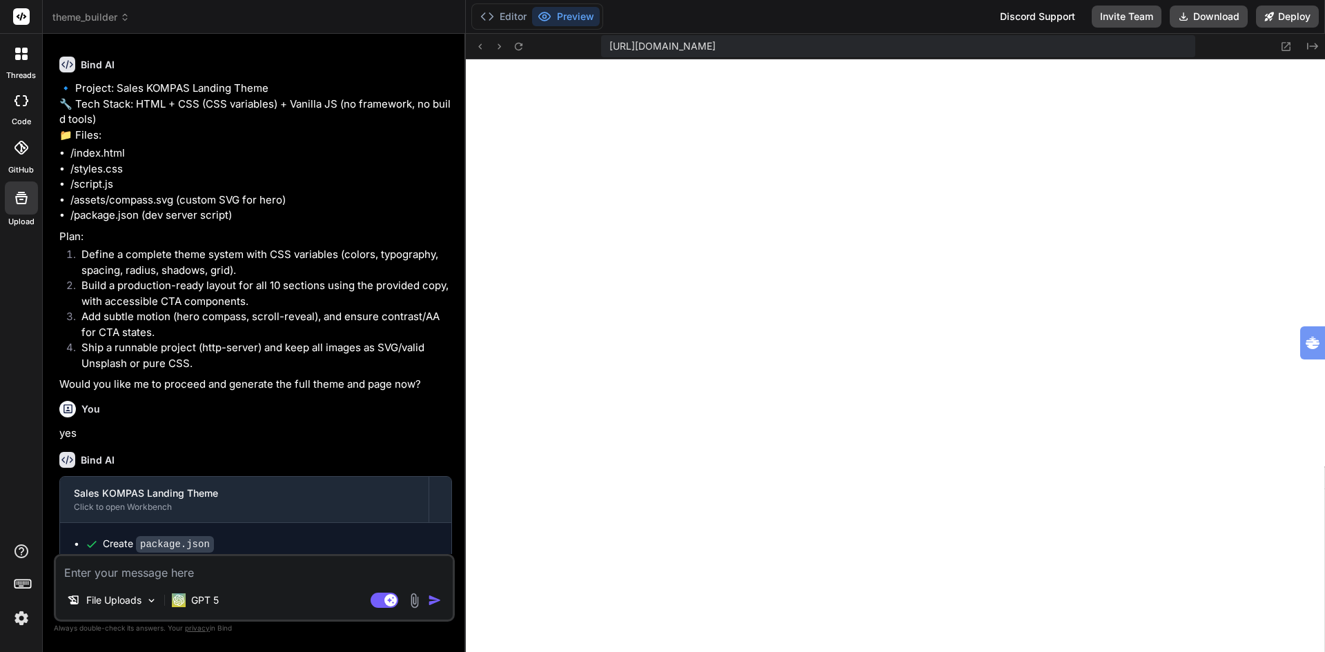
click at [224, 572] on textarea at bounding box center [254, 568] width 397 height 25
type textarea "v"
type textarea "x"
type textarea "ve"
type textarea "x"
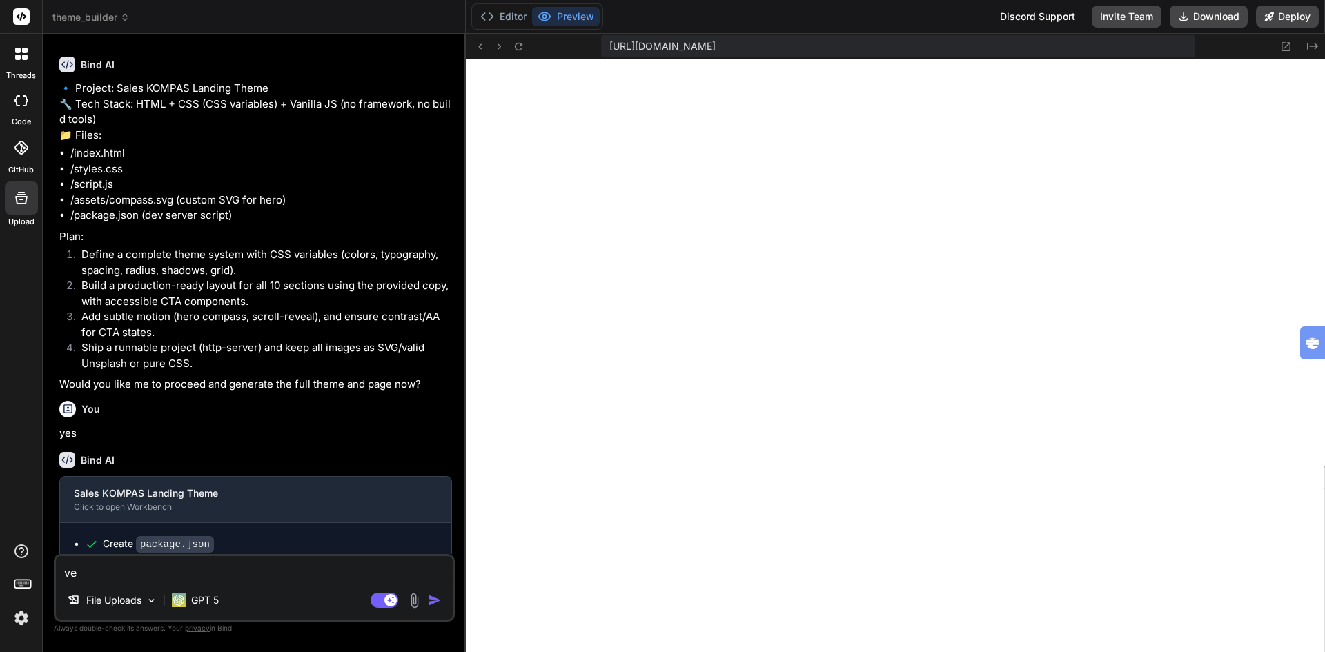
type textarea "ver"
type textarea "x"
type textarea "verv"
type textarea "x"
type textarea "verva"
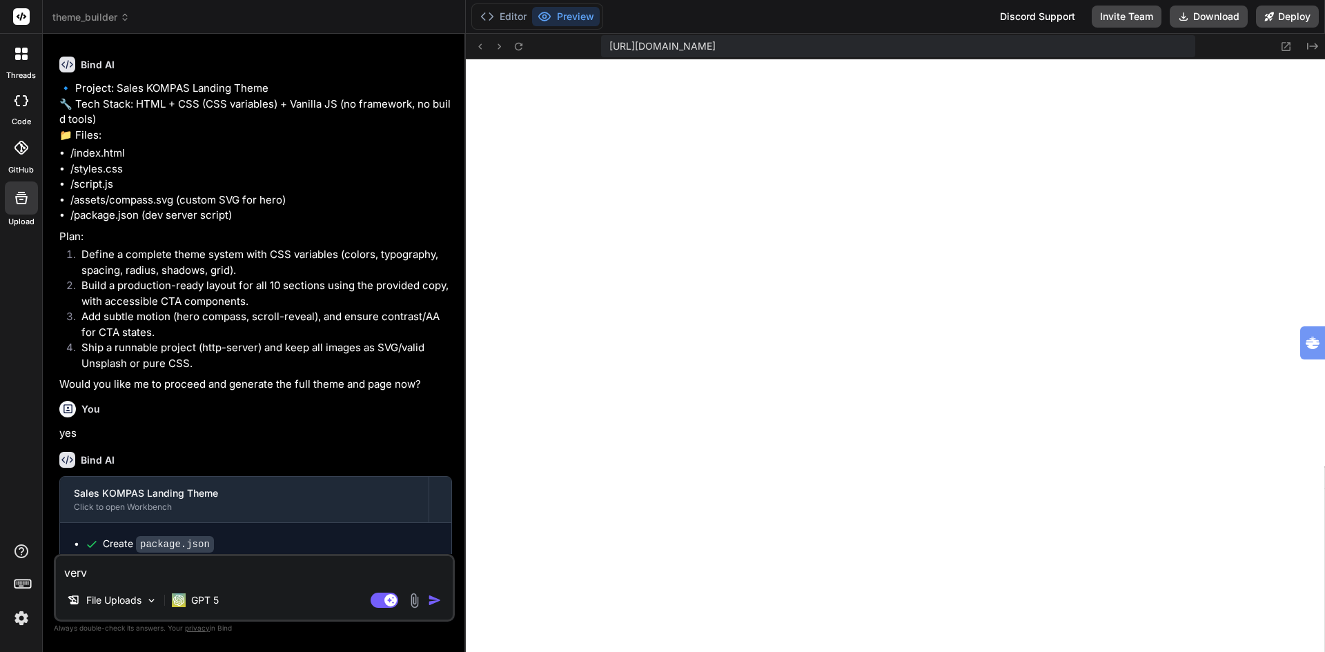
type textarea "x"
type textarea "vervan"
type textarea "x"
type textarea "vervang"
type textarea "x"
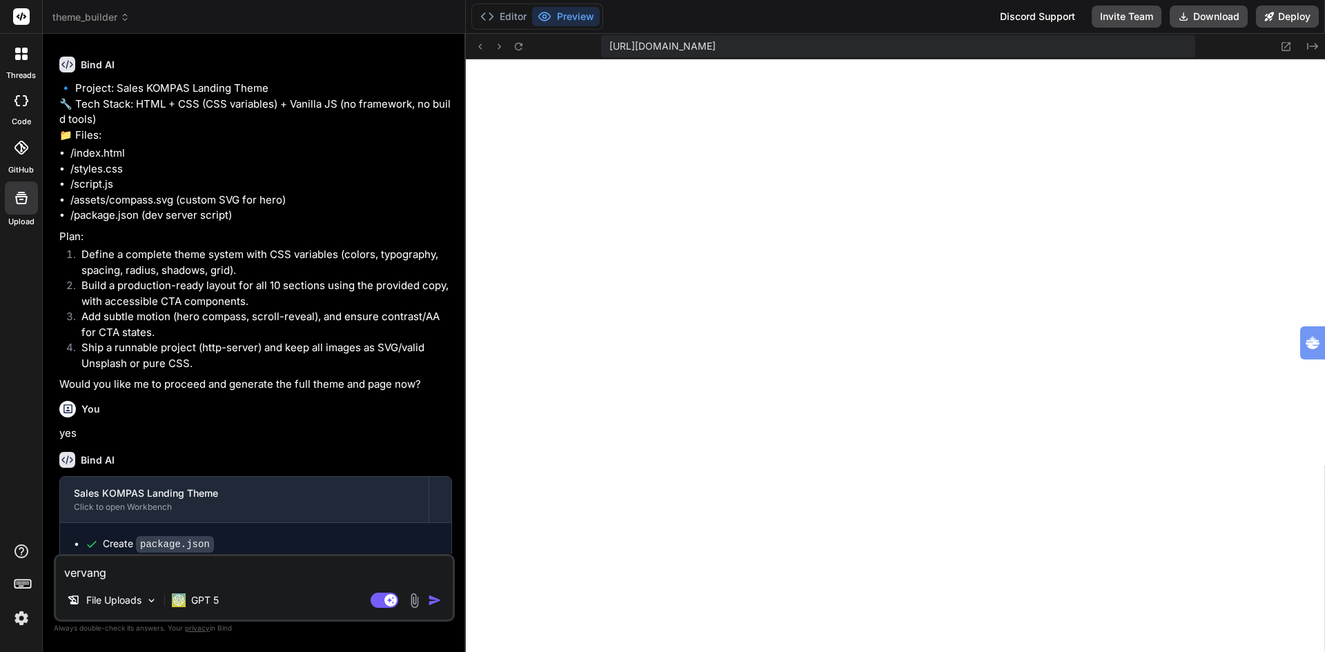
type textarea "vervang"
type textarea "x"
type textarea "vervang d"
type textarea "x"
type textarea "vervang de"
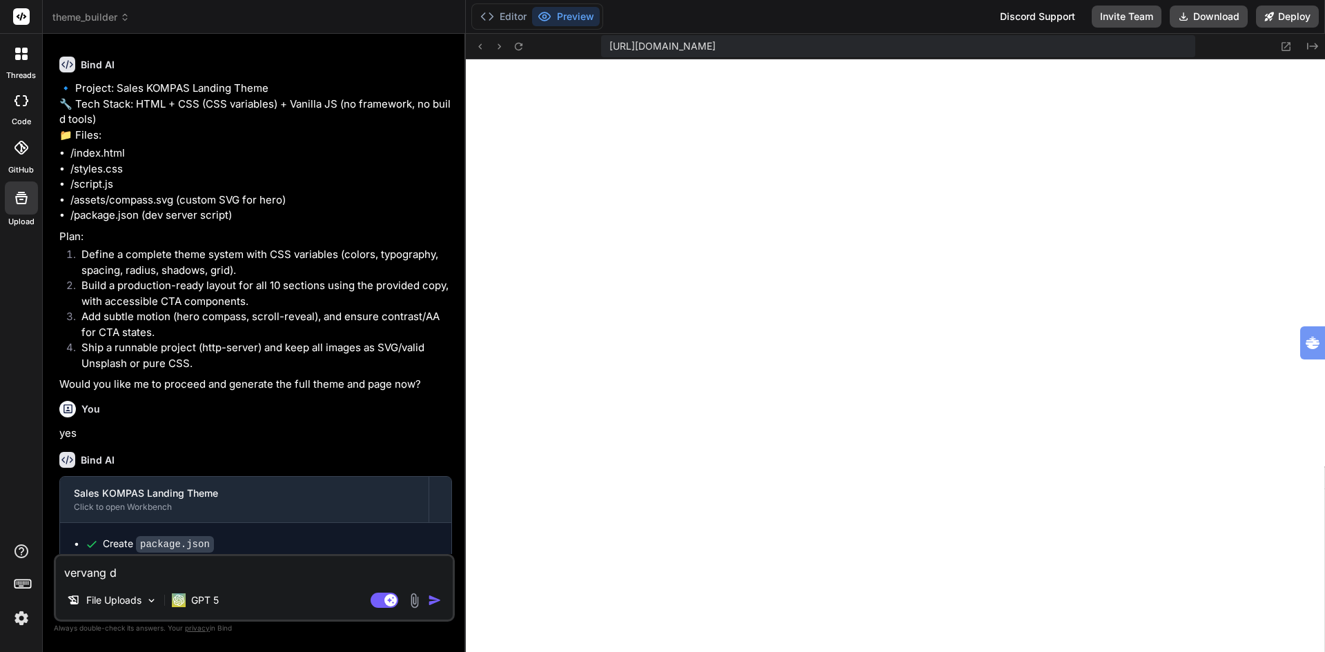
type textarea "x"
type textarea "vervang de"
type textarea "x"
type textarea "vervang de f"
type textarea "x"
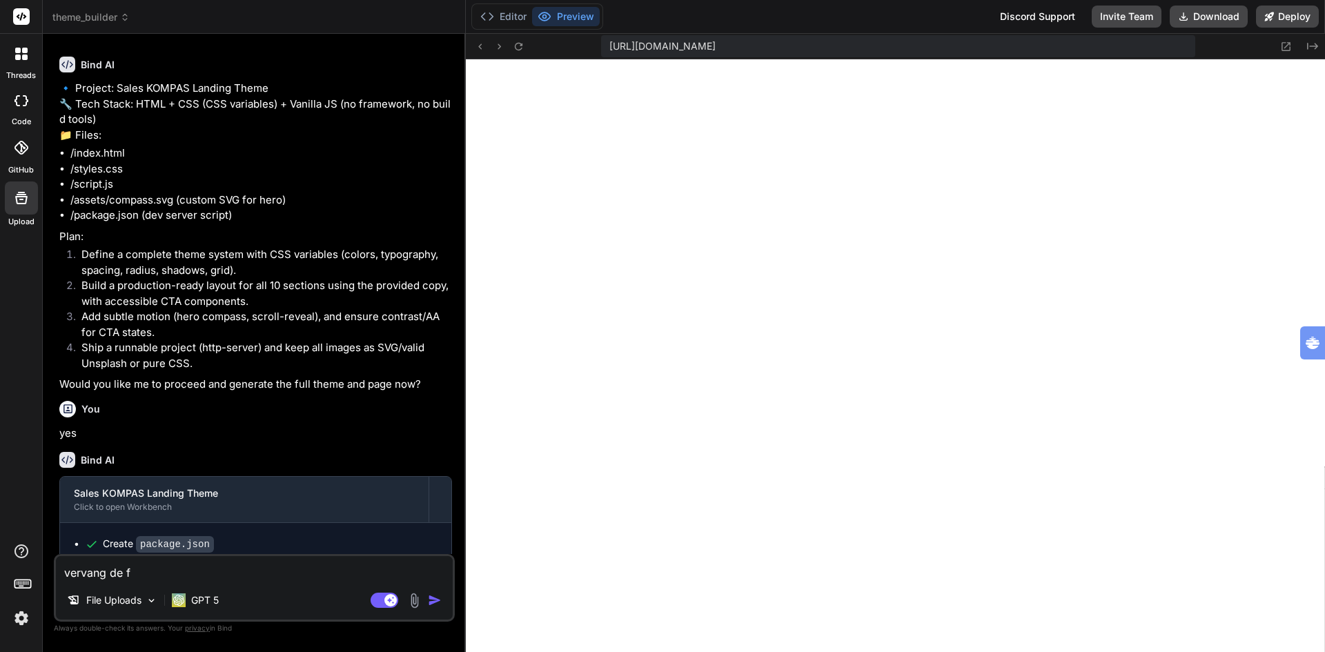
type textarea "vervang de fo"
type textarea "x"
type textarea "vervang de [PERSON_NAME]"
type textarea "x"
type textarea "vervang de foto"
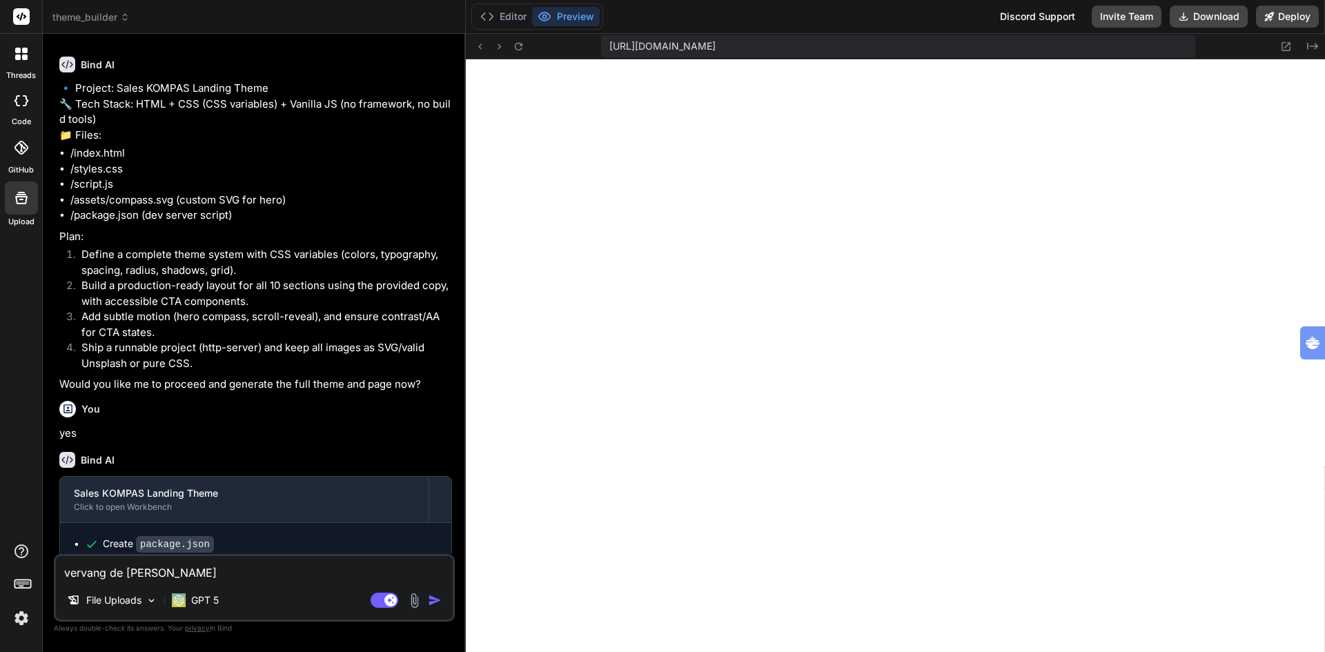
type textarea "x"
type textarea "vervang de foto"
type textarea "x"
type textarea "vervang de foto i"
type textarea "x"
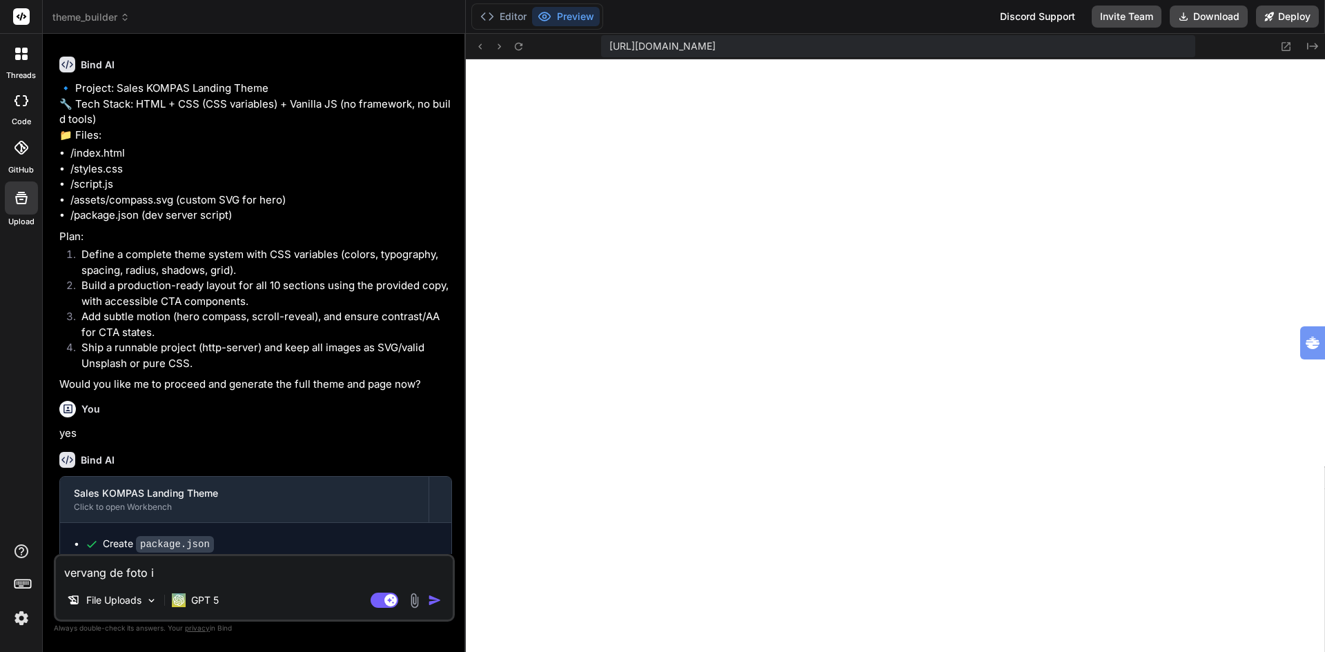
type textarea "vervang de foto in"
type textarea "x"
type textarea "vervang de foto in"
type textarea "x"
type textarea "vervang de foto in d"
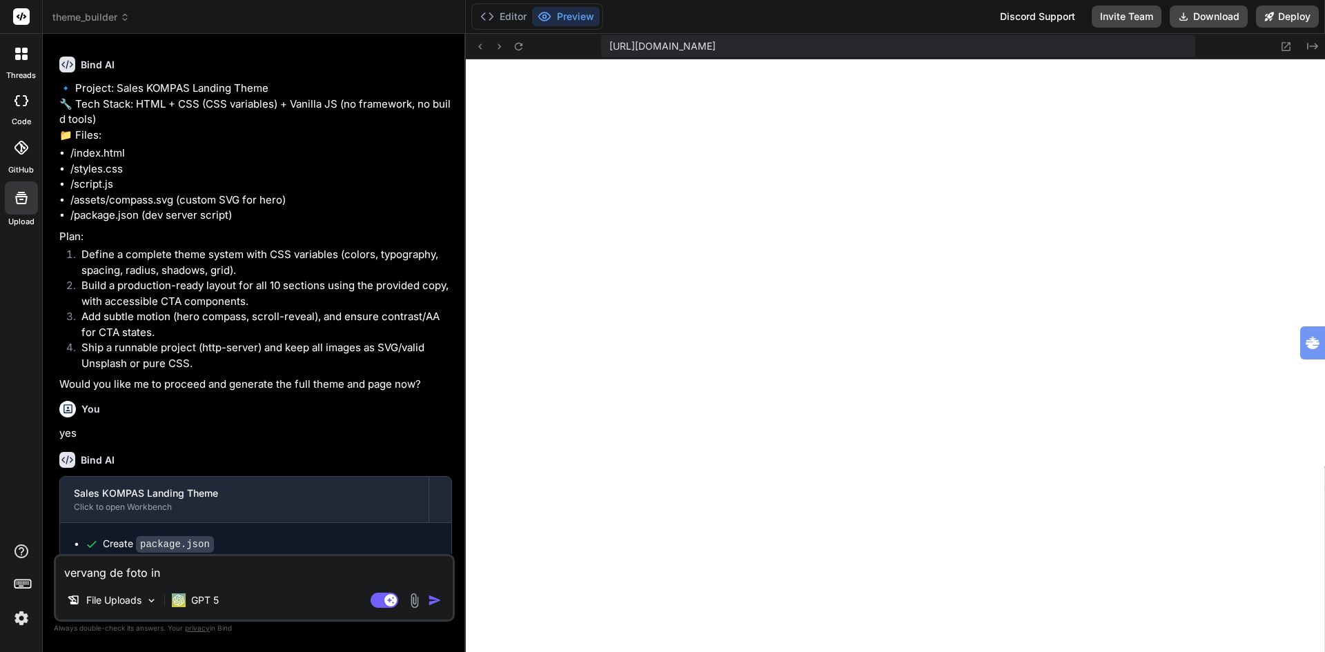
type textarea "x"
type textarea "vervang de foto in de"
type textarea "x"
type textarea "vervang de foto in de"
type textarea "x"
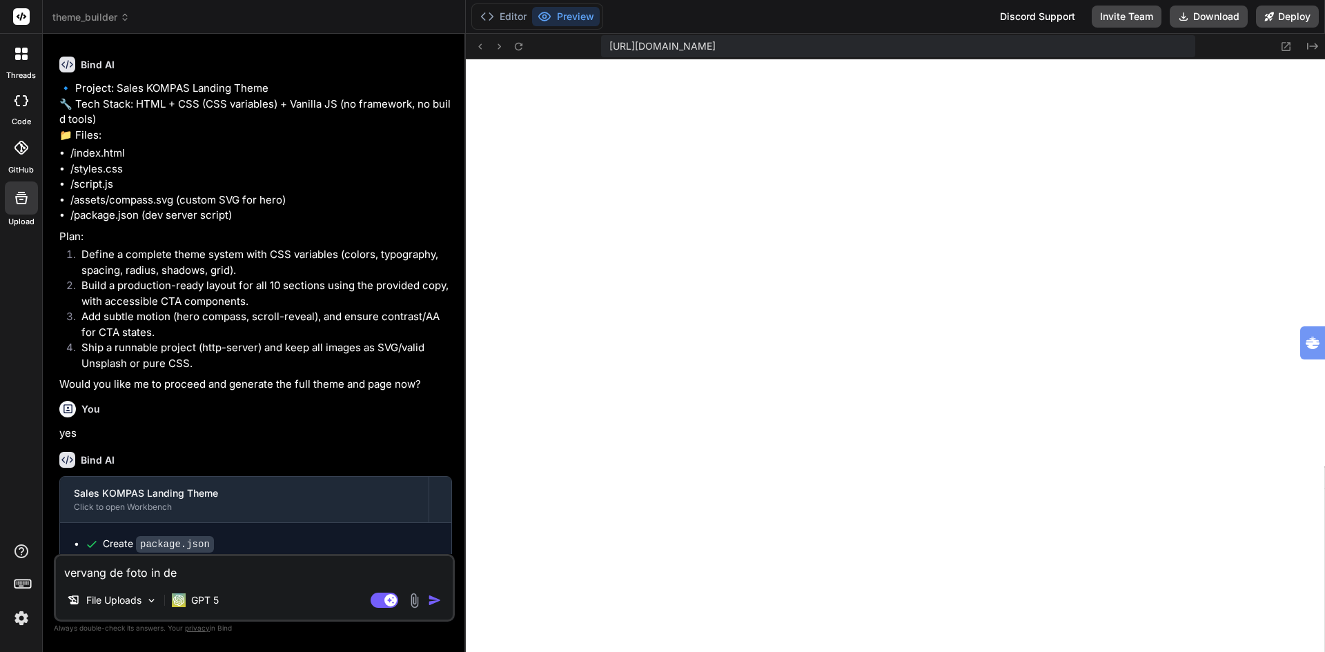
type textarea "vervang de foto in de g"
type textarea "x"
type textarea "vervang de foto in de ge"
type textarea "x"
type textarea "vervang de foto in de g"
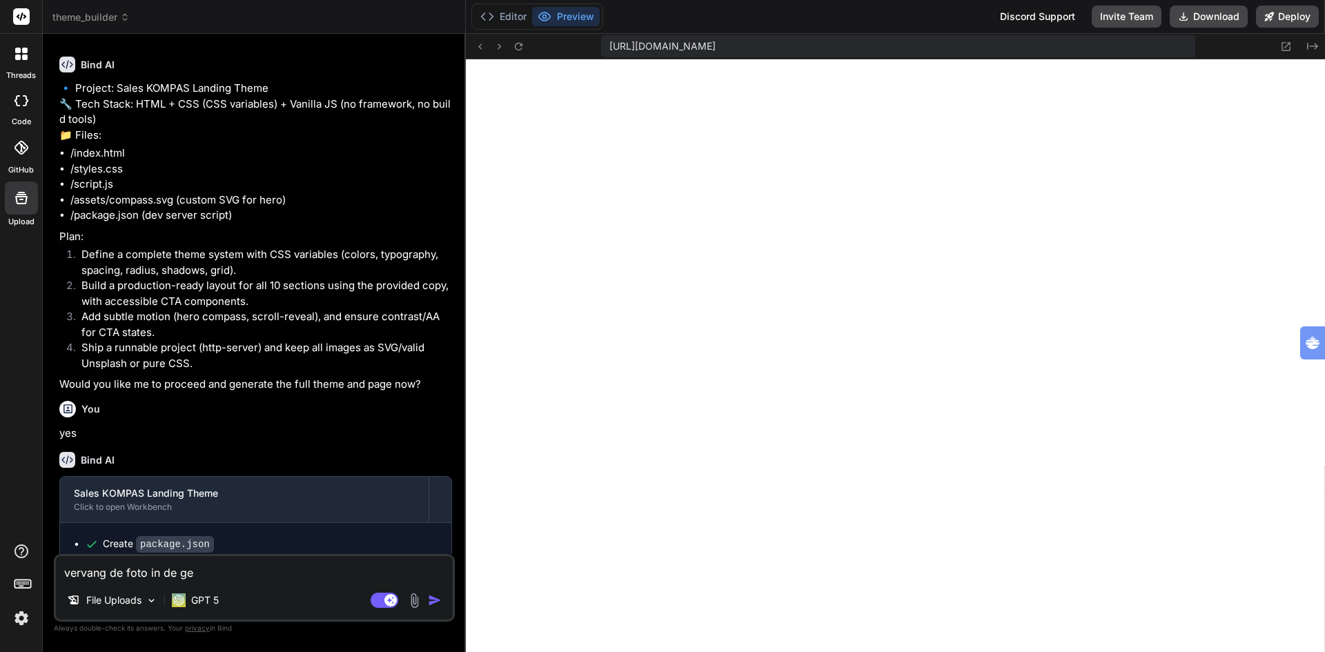
type textarea "x"
type textarea "vervang de foto in de"
type textarea "x"
type textarea "vervang de foto in de h"
type textarea "x"
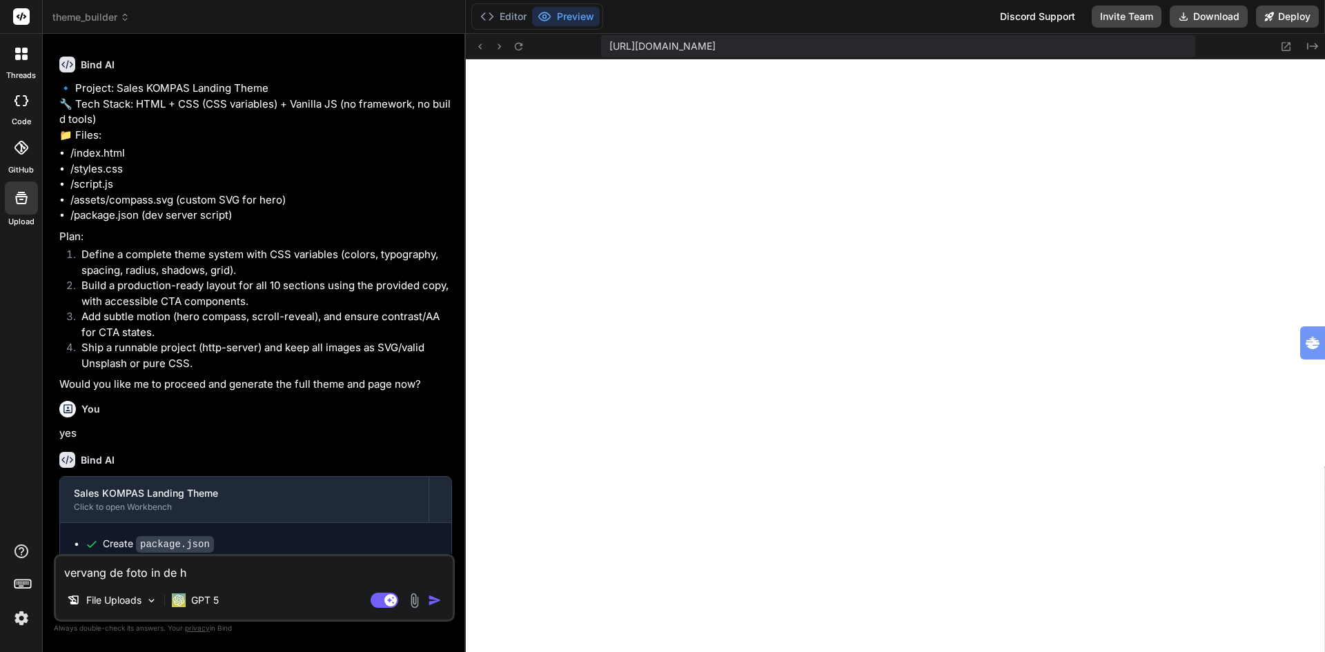
type textarea "vervang de foto in de he"
type textarea "x"
type textarea "vervang de foto in de her"
type textarea "x"
type textarea "vervang de foto in de hero"
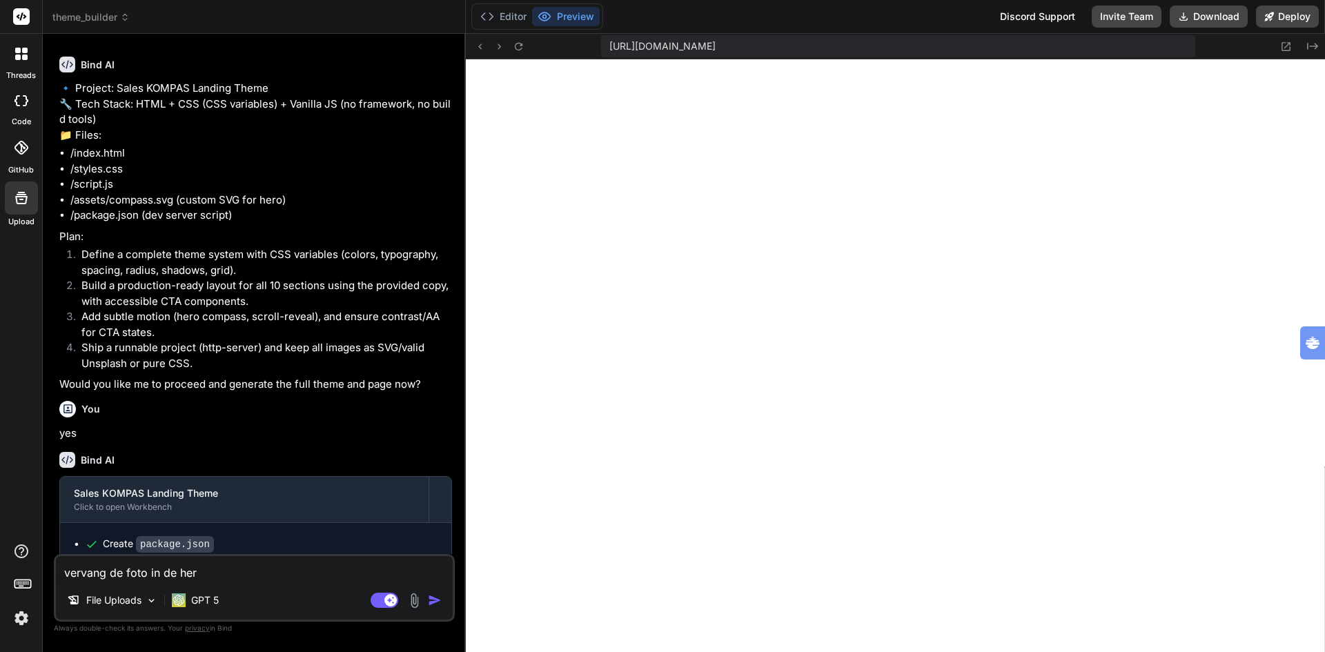
type textarea "x"
type textarea "vervang de afoto in de hero"
type textarea "x"
type textarea "vervang de acfoto in de hero"
type textarea "x"
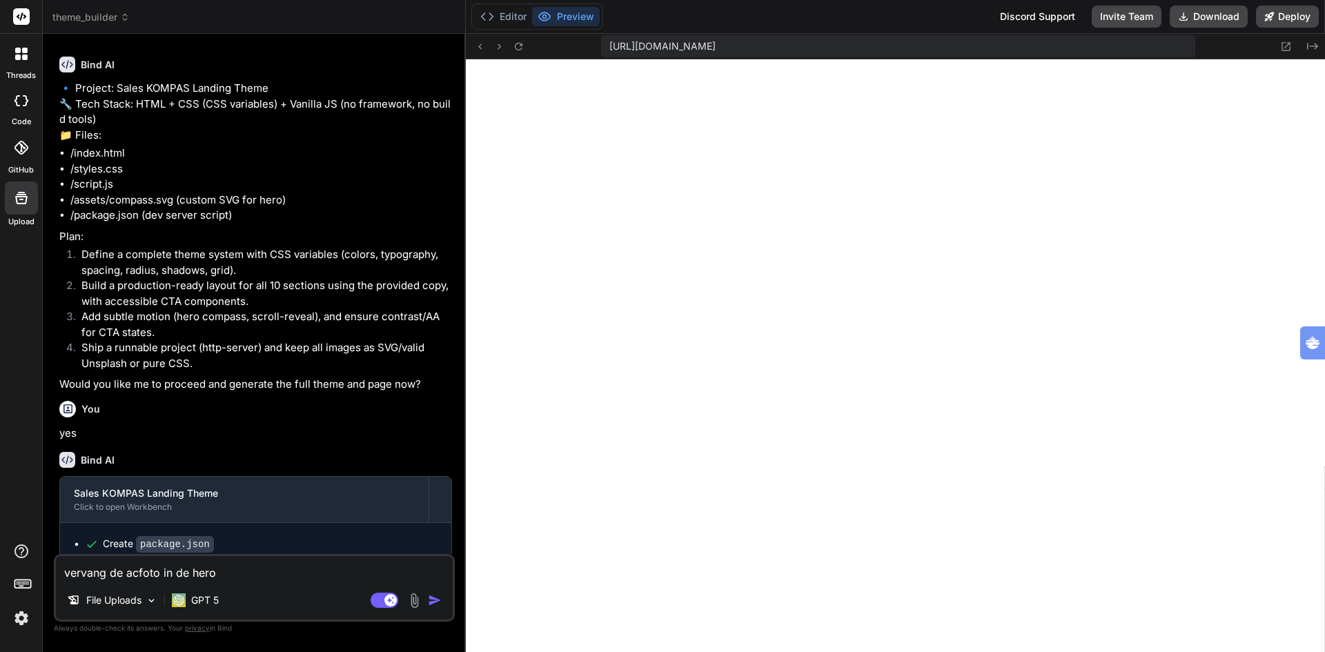
type textarea "vervang de achfoto in de hero"
type textarea "x"
type textarea "vervang de achtfoto in de hero"
type textarea "x"
type textarea "vervang de [PERSON_NAME] in de hero"
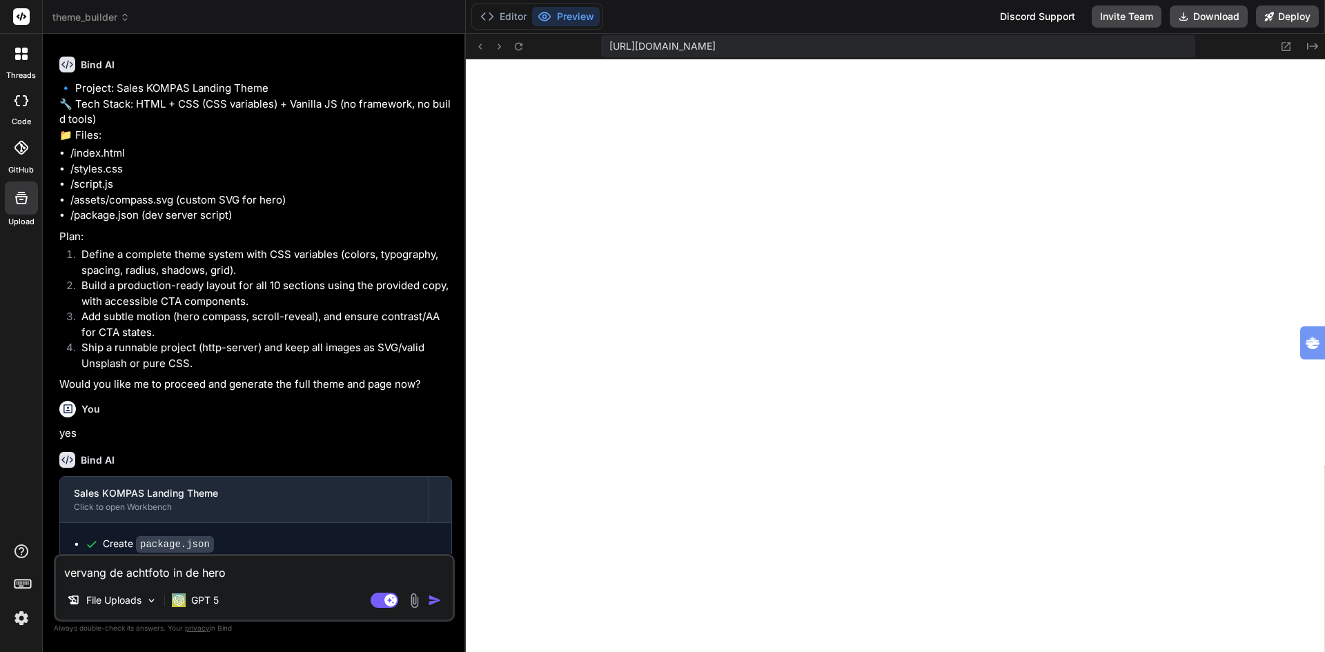
type textarea "x"
type textarea "vervang de achtegfoto in de hero"
type textarea "x"
type textarea "vervang de [PERSON_NAME] in de hero"
type textarea "x"
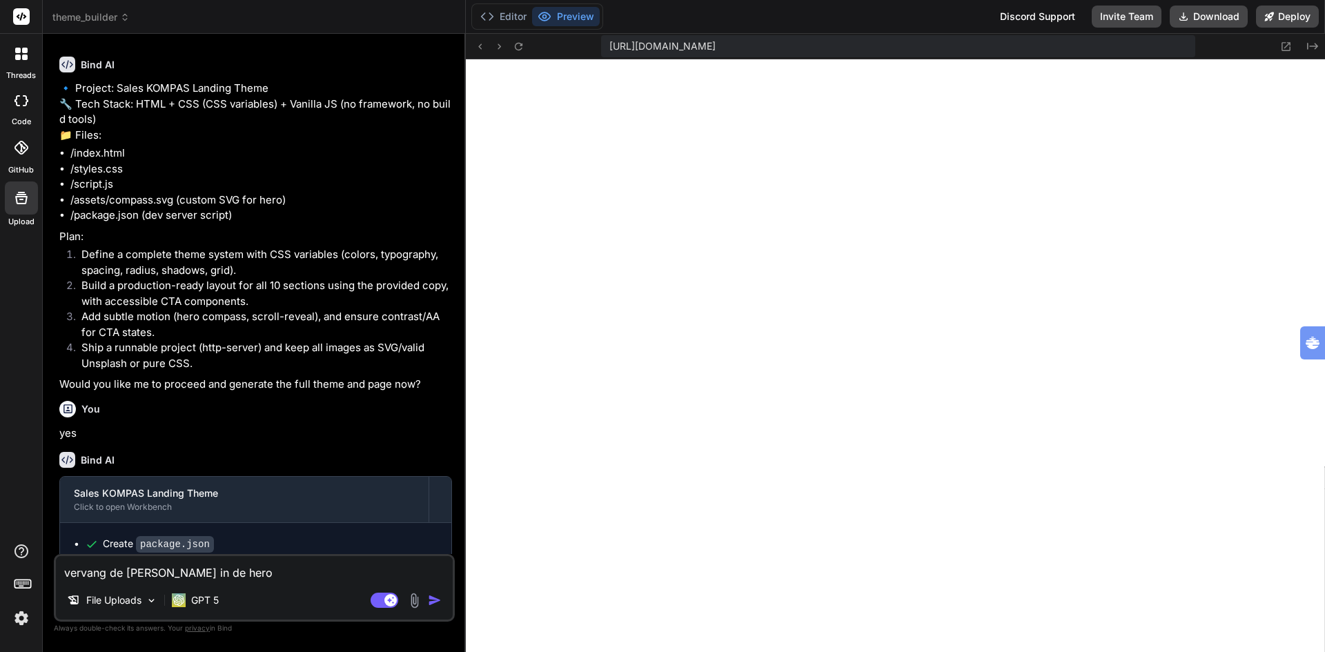
type textarea "vervang de [PERSON_NAME] in de hero"
type textarea "x"
type textarea "vervang de achtegronfoto in de hero"
type textarea "x"
type textarea "vervang de achtegrondfoto in de hero"
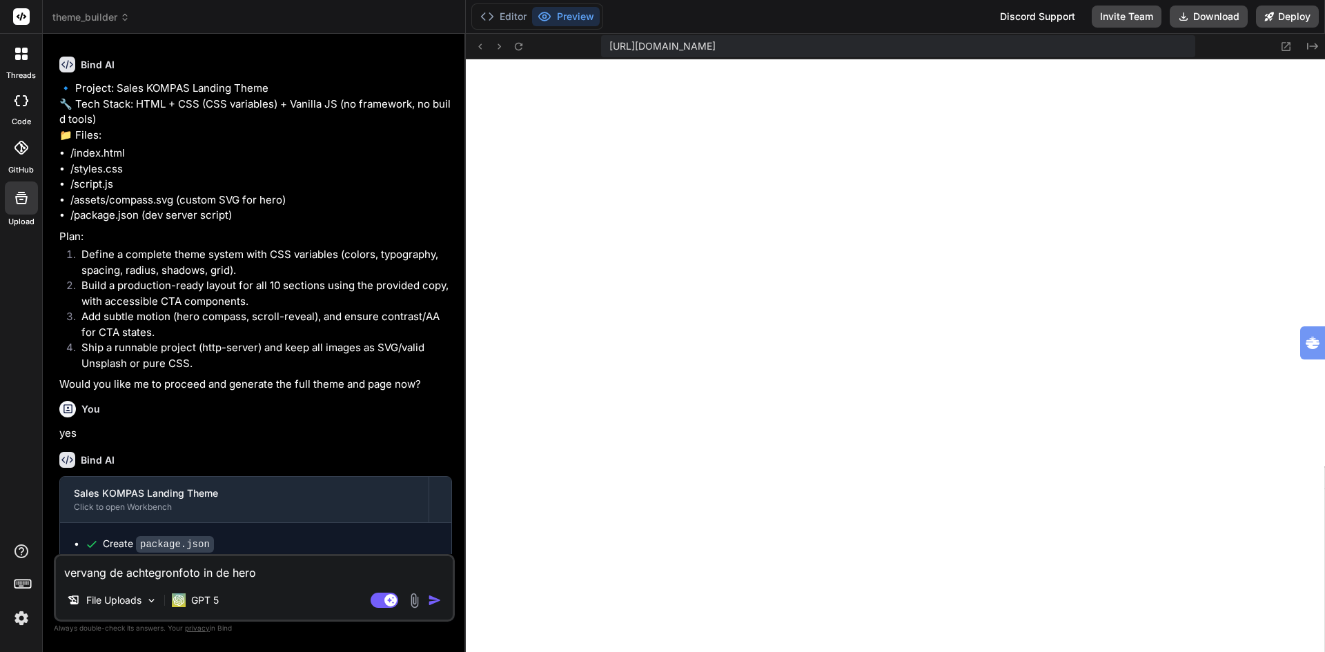
type textarea "x"
type textarea "vervang de achtegrond foto in de hero"
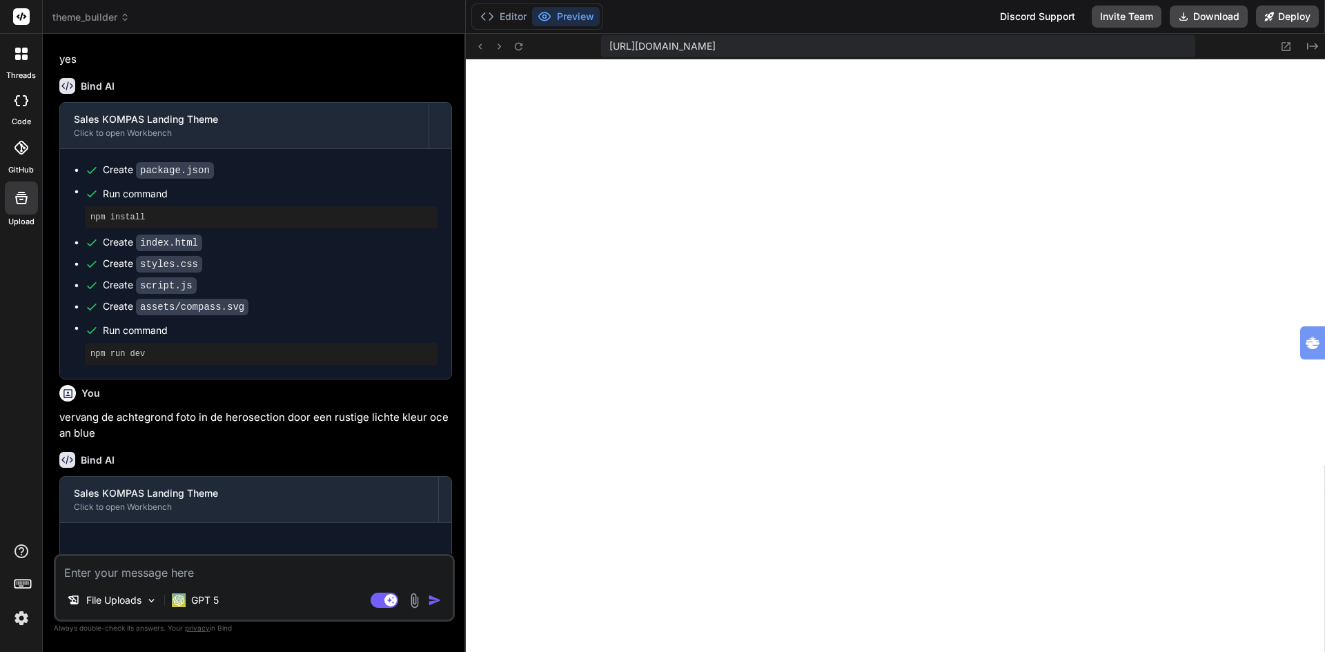
scroll to position [1771, 0]
